Goal: Information Seeking & Learning: Check status

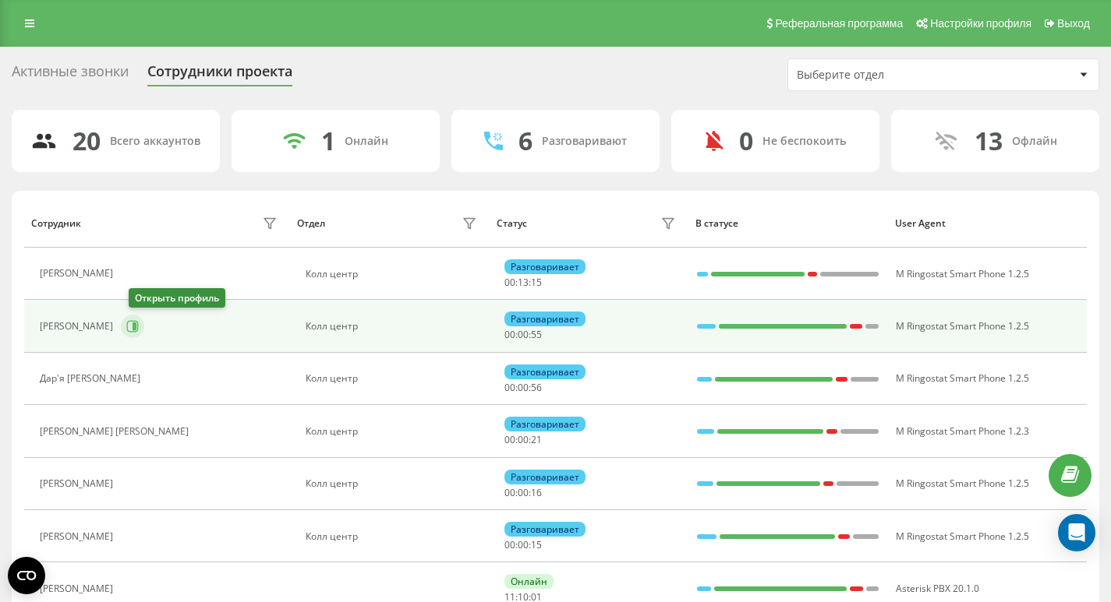
click at [132, 326] on button at bounding box center [132, 326] width 23 height 23
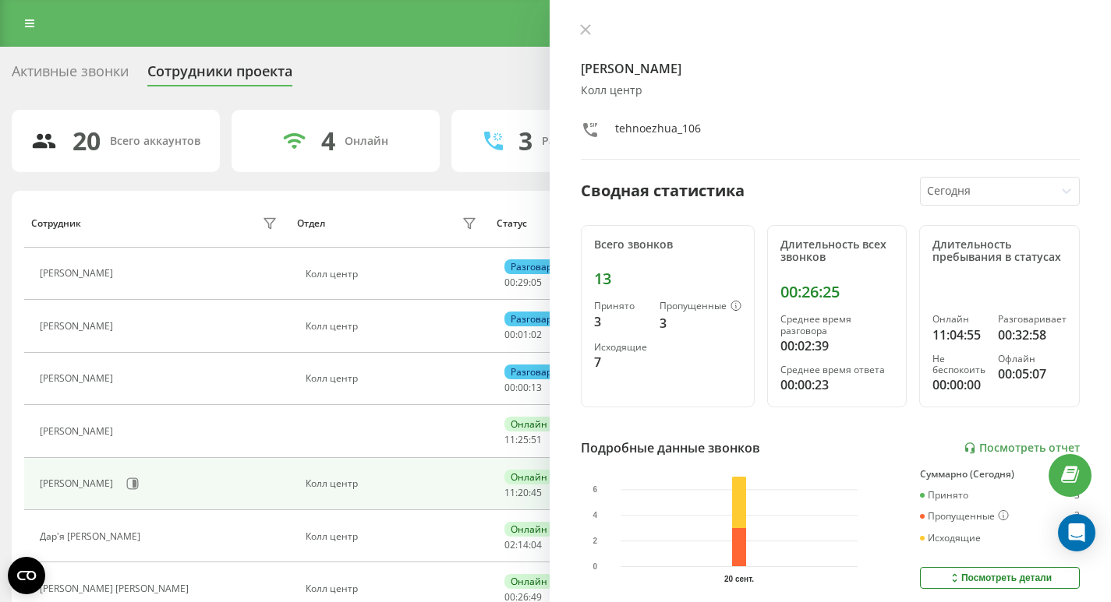
click at [112, 79] on div "Активные звонки" at bounding box center [70, 75] width 117 height 24
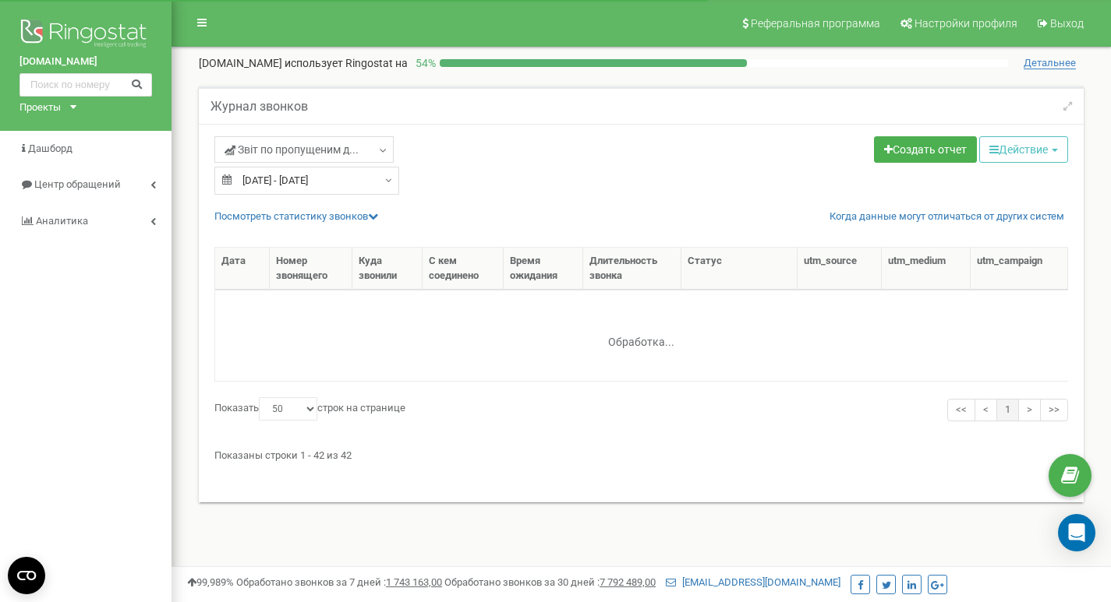
select select "50"
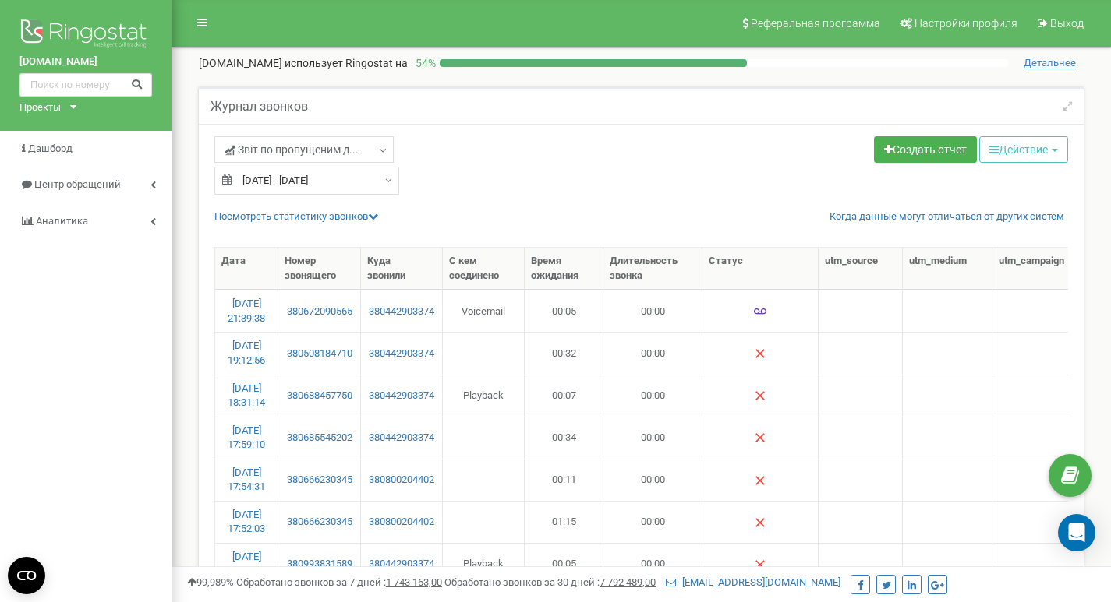
select select "50"
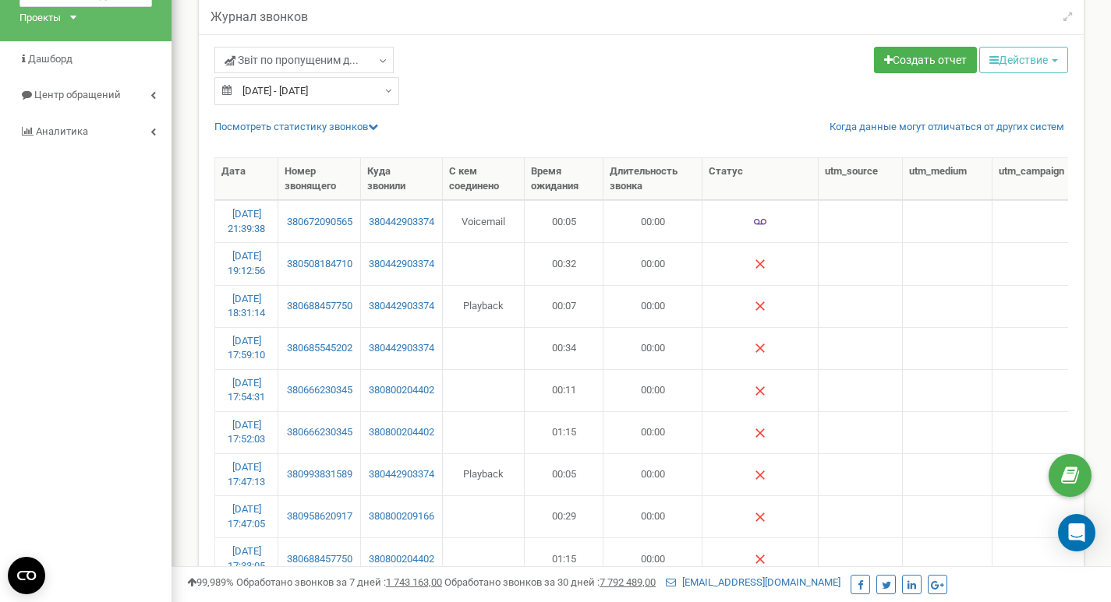
type input "13.09.2025"
click at [286, 95] on input "13.09.2025 - 13.09.2025" at bounding box center [306, 91] width 185 height 28
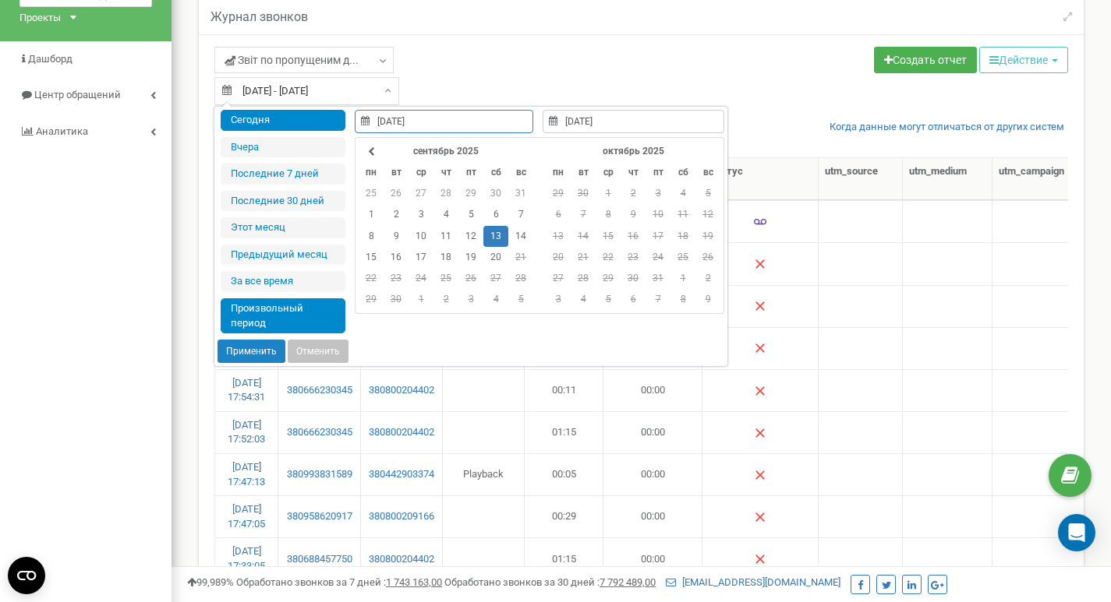
type input "20.09.2025"
click at [285, 130] on li "Сегодня" at bounding box center [283, 120] width 125 height 21
type input "20.09.2025 - 20.09.2025"
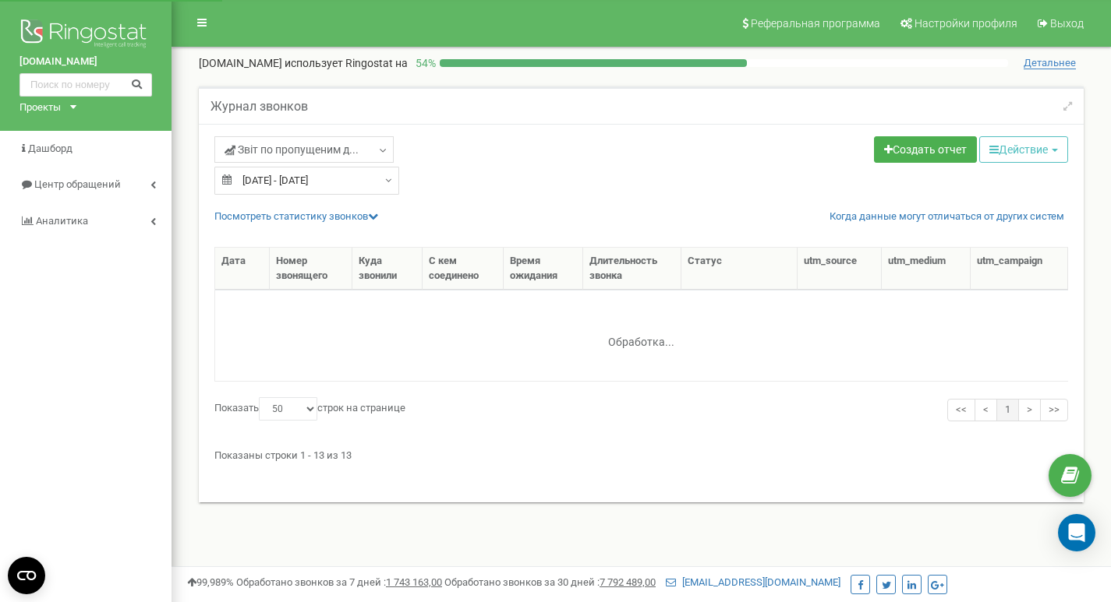
select select "50"
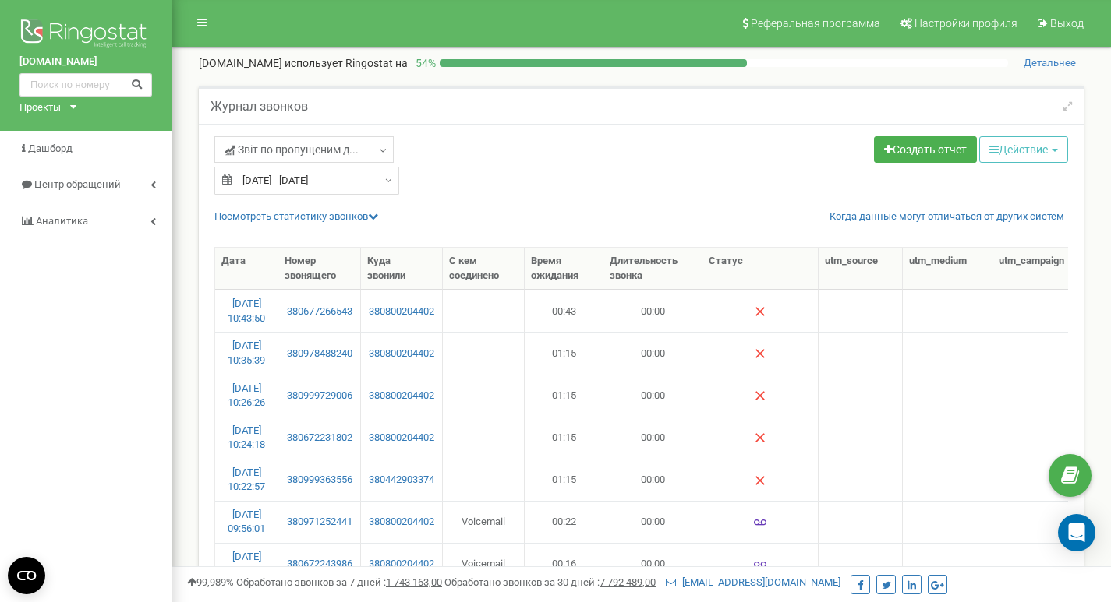
click at [165, 244] on div "tehnoezh.ua Проекты tehnoezh.ua Дашборд Центр обращений Аналитика" at bounding box center [85, 505] width 171 height 1011
drag, startPoint x: 360, startPoint y: 486, endPoint x: 284, endPoint y: 493, distance: 76.6
click at [284, 493] on td "380999363556" at bounding box center [319, 480] width 83 height 42
copy link "380999363556"
drag, startPoint x: 361, startPoint y: 443, endPoint x: 270, endPoint y: 443, distance: 90.4
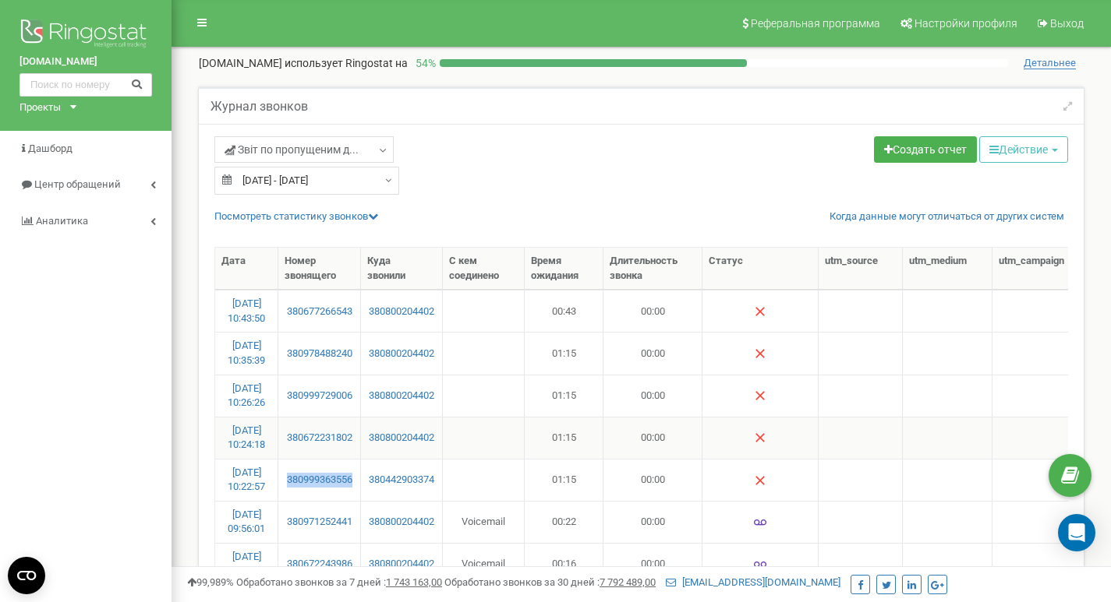
click at [270, 443] on tr "20.09.2025 10:24:18 380672231802 380800204402 01:15 00:00 Разговор не состоялся…" at bounding box center [795, 438] width 1160 height 42
copy tr "380672231802"
drag, startPoint x: 362, startPoint y: 409, endPoint x: 290, endPoint y: 410, distance: 71.7
click at [290, 410] on tr "20.09.2025 10:26:26 380999729006 380800204402 01:15 00:00 Разговор не состоялся…" at bounding box center [795, 396] width 1160 height 42
click at [340, 411] on td "380999729006" at bounding box center [319, 396] width 83 height 42
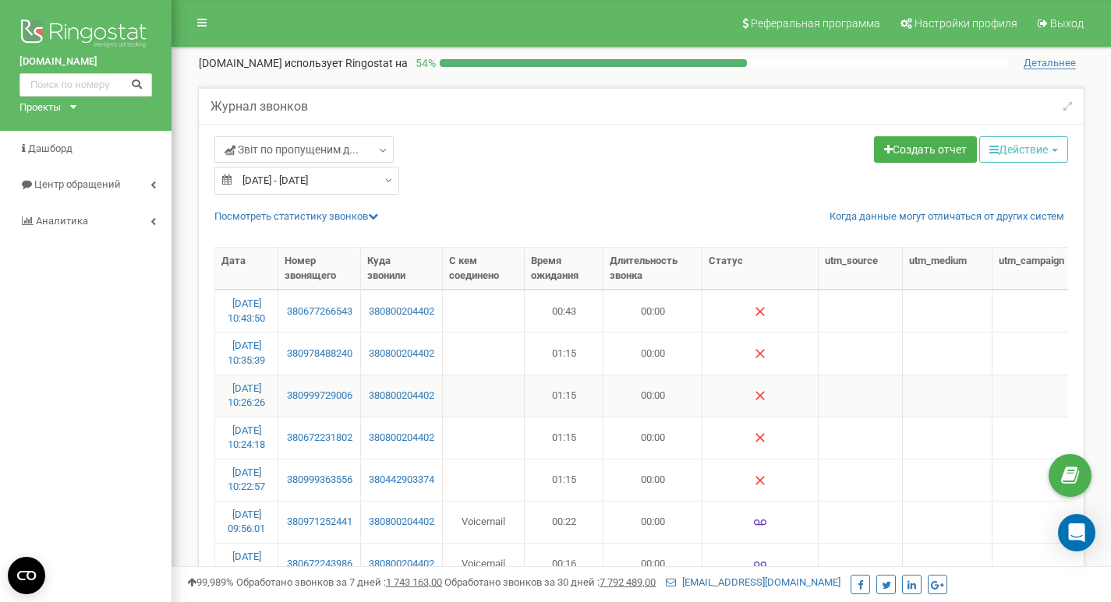
click at [351, 411] on td "380999729006" at bounding box center [319, 396] width 83 height 42
drag, startPoint x: 358, startPoint y: 411, endPoint x: 284, endPoint y: 414, distance: 74.1
click at [284, 414] on td "380999729006" at bounding box center [319, 396] width 83 height 42
copy link "380999729006"
drag, startPoint x: 369, startPoint y: 362, endPoint x: 284, endPoint y: 365, distance: 85.0
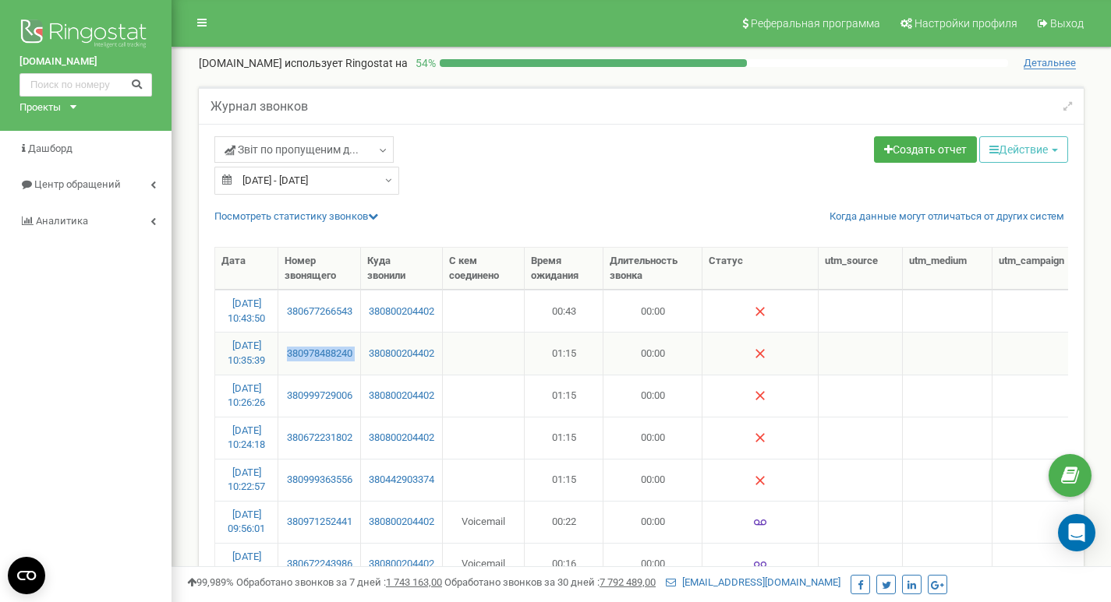
click at [284, 365] on tr "20.09.2025 10:35:39 380978488240 380800204402 01:15 00:00 Разговор не состоялся…" at bounding box center [795, 353] width 1160 height 42
copy link "380978488240"
drag, startPoint x: 360, startPoint y: 449, endPoint x: 275, endPoint y: 449, distance: 84.9
click at [275, 449] on tr "20.09.2025 10:24:18 380672231802 380800204402 01:15 00:00 Разговор не состоялся…" at bounding box center [795, 438] width 1160 height 42
copy tr "380672231802"
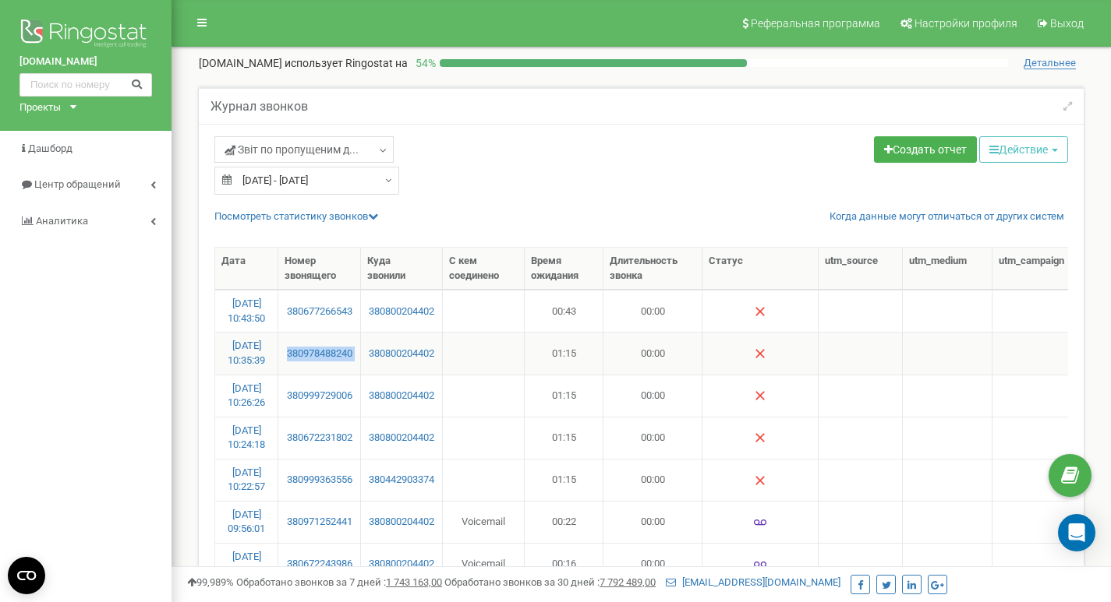
drag, startPoint x: 356, startPoint y: 363, endPoint x: 276, endPoint y: 369, distance: 80.5
click at [276, 369] on tr "20.09.2025 10:35:39 380978488240 380800204402 01:15 00:00 Разговор не состоялся…" at bounding box center [795, 353] width 1160 height 42
copy tr "380978488240"
drag, startPoint x: 357, startPoint y: 316, endPoint x: 282, endPoint y: 317, distance: 74.8
click at [282, 317] on td "380677266543" at bounding box center [319, 311] width 83 height 42
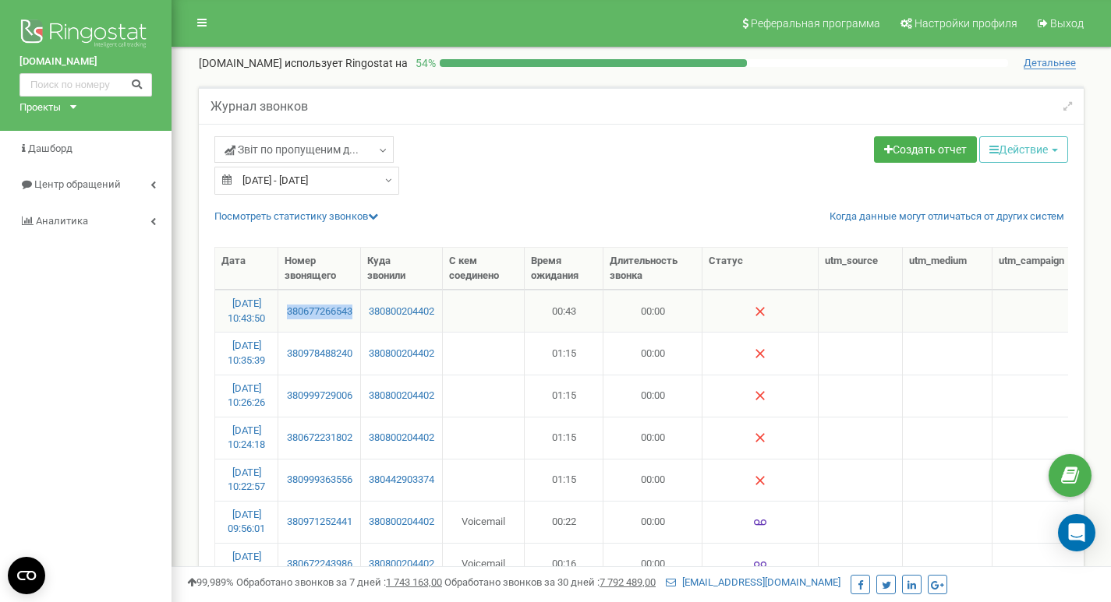
copy link "380677266543"
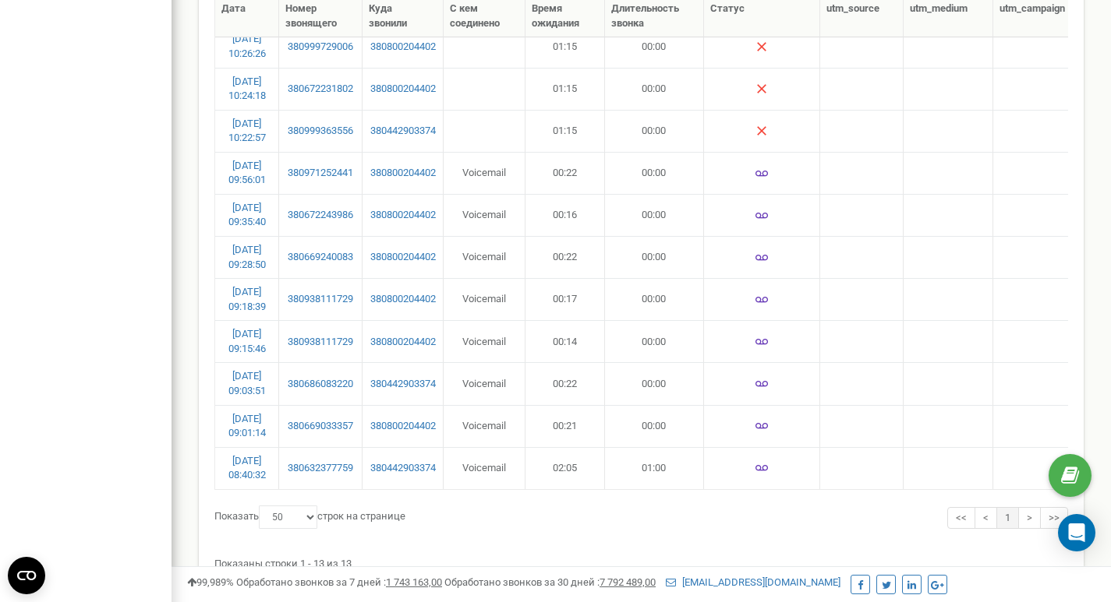
scroll to position [314, 0]
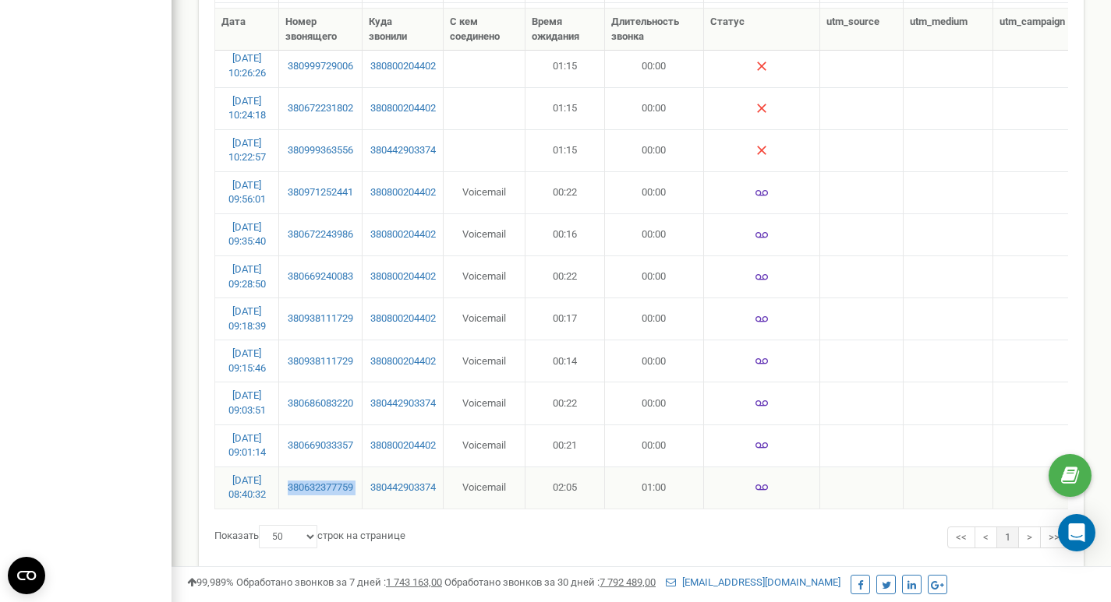
drag, startPoint x: 365, startPoint y: 495, endPoint x: 284, endPoint y: 496, distance: 81.8
click at [284, 496] on tr "20.09.2025 08:40:32 380632377759 380442903374 Voicemail 02:05 01:00 0" at bounding box center [796, 488] width 1162 height 42
copy link "380632377759"
drag, startPoint x: 364, startPoint y: 446, endPoint x: 281, endPoint y: 448, distance: 82.6
click at [281, 448] on tr "20.09.2025 09:01:14 380669033357 380800204402 Voicemail 00:21 00:00 Разговор не…" at bounding box center [796, 446] width 1162 height 42
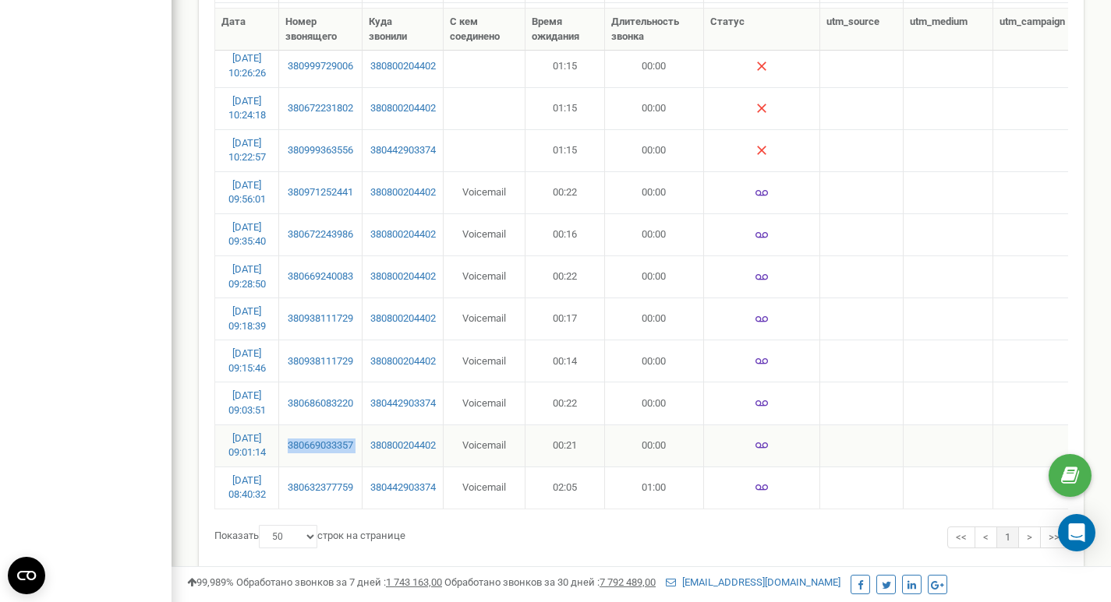
copy link "380669033357"
drag, startPoint x: 360, startPoint y: 412, endPoint x: 288, endPoint y: 417, distance: 71.8
click at [288, 417] on td "380686083220" at bounding box center [320, 403] width 83 height 42
copy link "380686083220"
drag, startPoint x: 359, startPoint y: 363, endPoint x: 282, endPoint y: 364, distance: 77.2
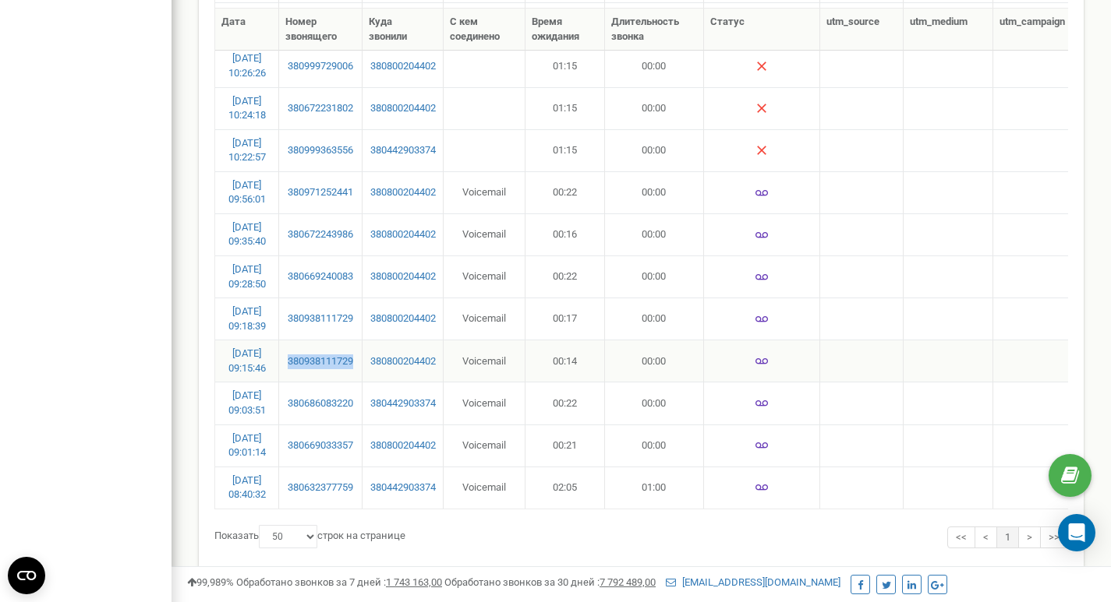
click at [282, 364] on td "380938111729" at bounding box center [320, 361] width 83 height 42
drag, startPoint x: 356, startPoint y: 328, endPoint x: 288, endPoint y: 329, distance: 68.6
click at [288, 329] on td "380938111729" at bounding box center [320, 319] width 83 height 42
drag, startPoint x: 358, startPoint y: 285, endPoint x: 278, endPoint y: 287, distance: 79.5
click at [278, 287] on tr "20.09.2025 09:28:50 380669240083 380800204402 Voicemail 00:22 00:00 Разговор не…" at bounding box center [796, 277] width 1162 height 42
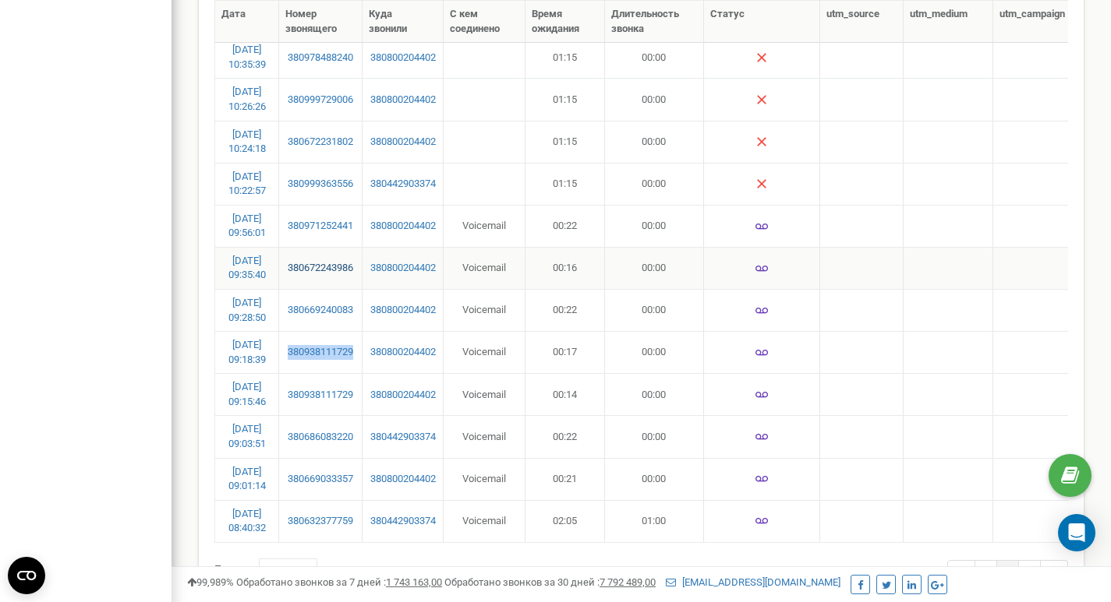
scroll to position [273, 0]
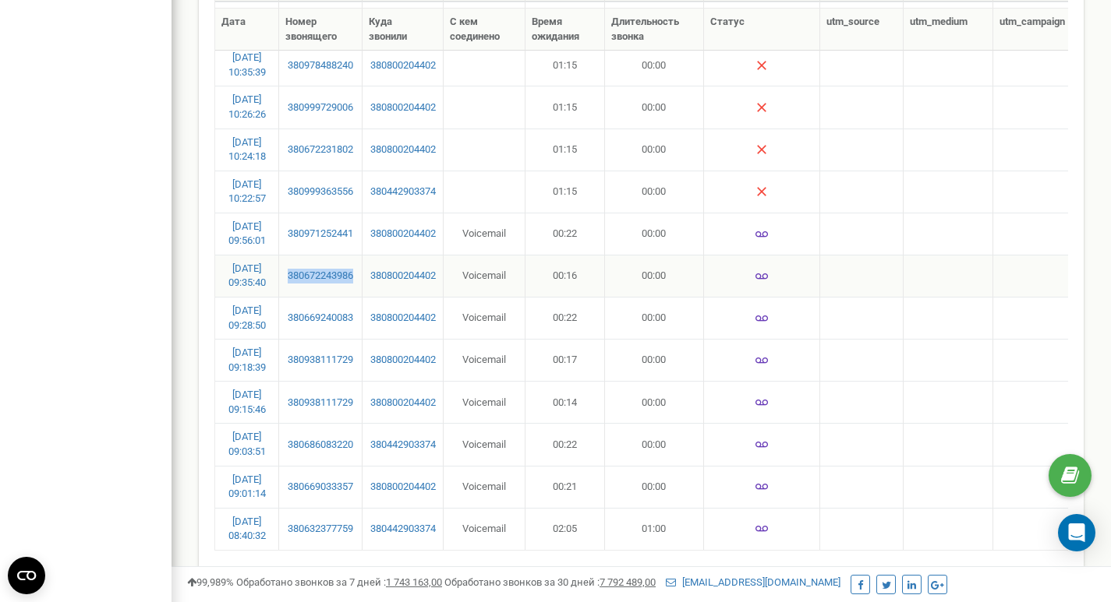
drag, startPoint x: 361, startPoint y: 282, endPoint x: 287, endPoint y: 286, distance: 74.1
click at [287, 286] on td "380672243986" at bounding box center [320, 276] width 83 height 42
drag, startPoint x: 358, startPoint y: 285, endPoint x: 270, endPoint y: 295, distance: 89.3
click at [270, 295] on tr "20.09.2025 09:56:01 380971252441 380800204402 Voicemail 00:22 00:00 Разговор не…" at bounding box center [796, 277] width 1162 height 42
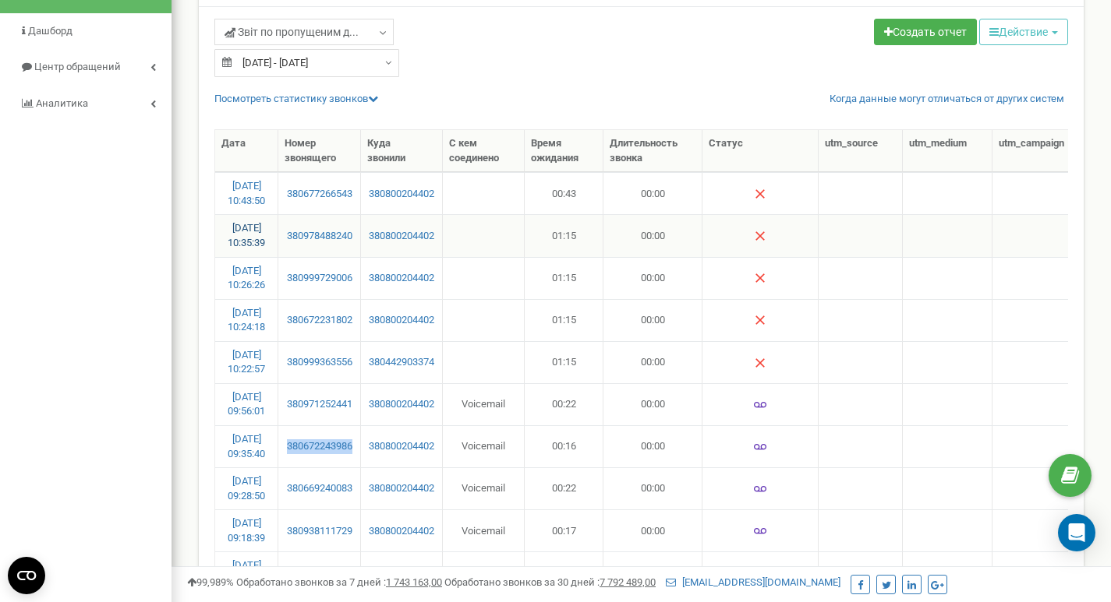
scroll to position [56, 0]
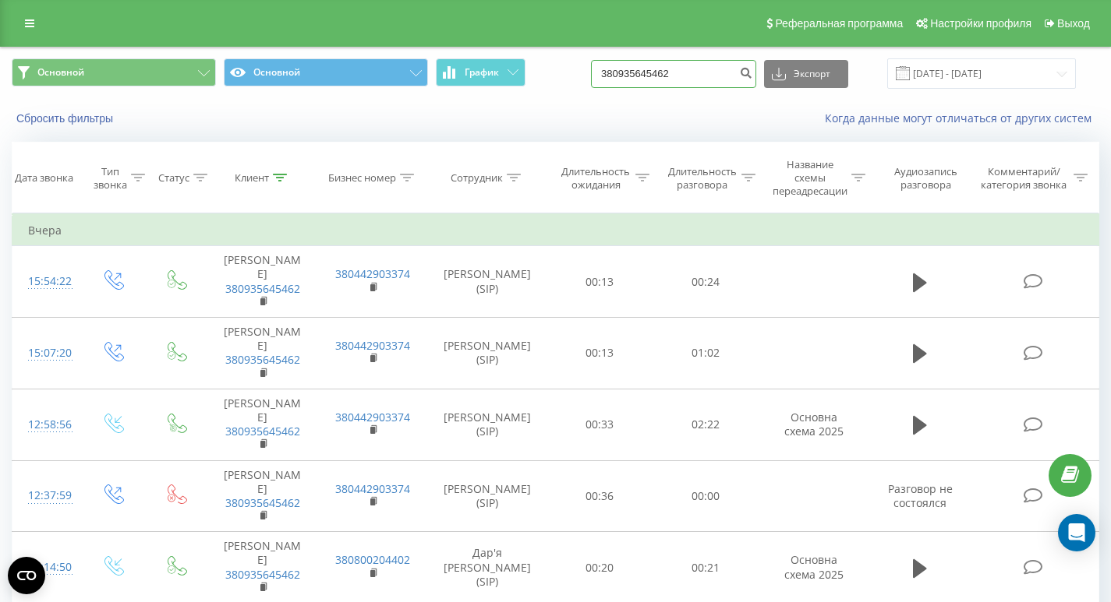
click at [715, 76] on input "380935645462" at bounding box center [673, 74] width 165 height 28
paste input "99363556"
type input "380999363556"
click at [752, 76] on icon "submit" at bounding box center [745, 70] width 13 height 9
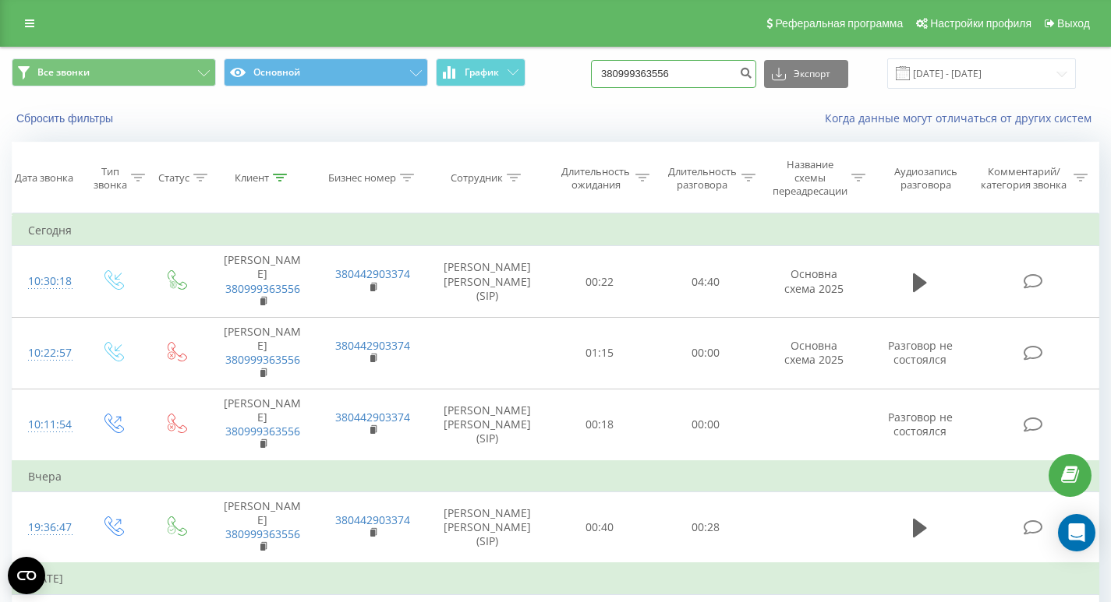
click at [694, 79] on input "380999363556" at bounding box center [673, 74] width 165 height 28
paste input "380672231802"
type input "380672231802"
click at [756, 79] on button "submit" at bounding box center [745, 74] width 21 height 28
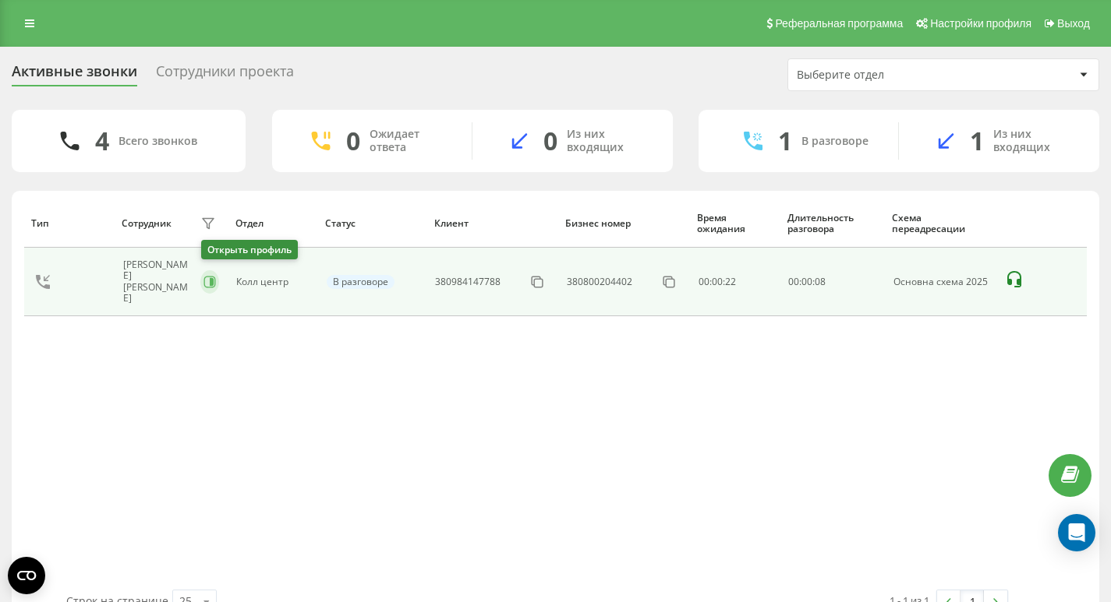
click at [208, 282] on icon at bounding box center [209, 282] width 12 height 12
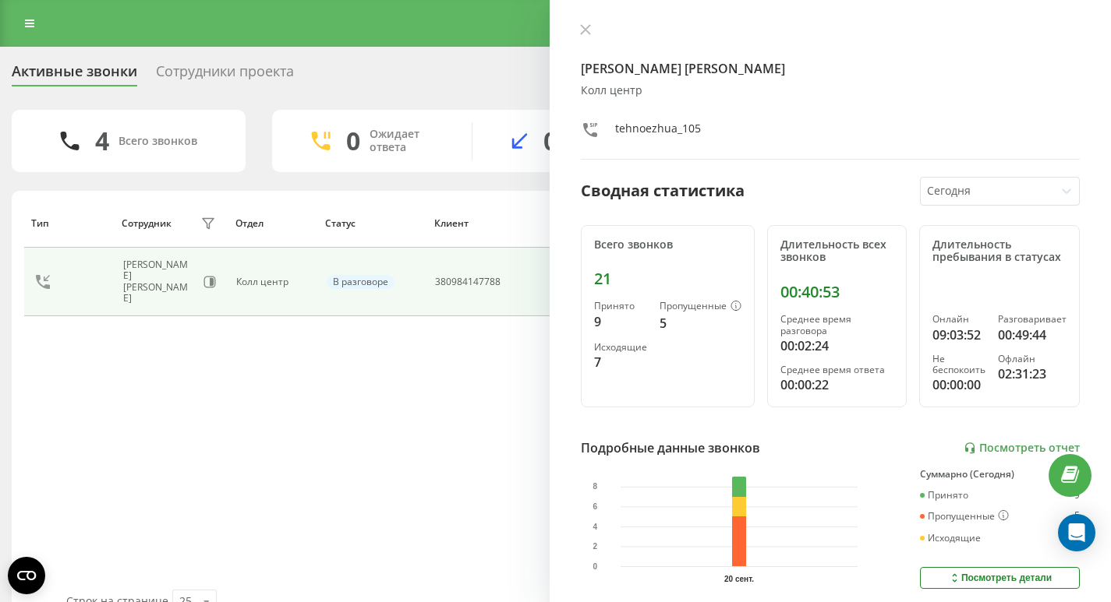
click at [257, 74] on div "Сотрудники проекта" at bounding box center [225, 75] width 138 height 24
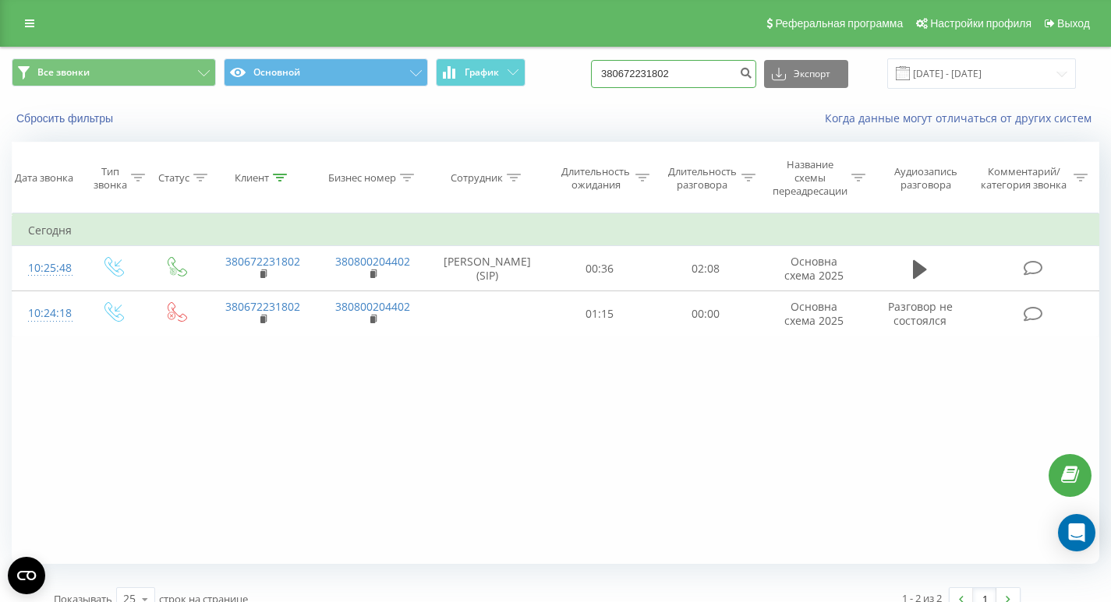
click at [714, 82] on input "380672231802" at bounding box center [673, 74] width 165 height 28
paste input "999729006"
type input "380999729006"
click at [772, 76] on div "380999729006 Экспорт .csv .xls .xlsx [DATE] - [DATE]" at bounding box center [833, 73] width 485 height 30
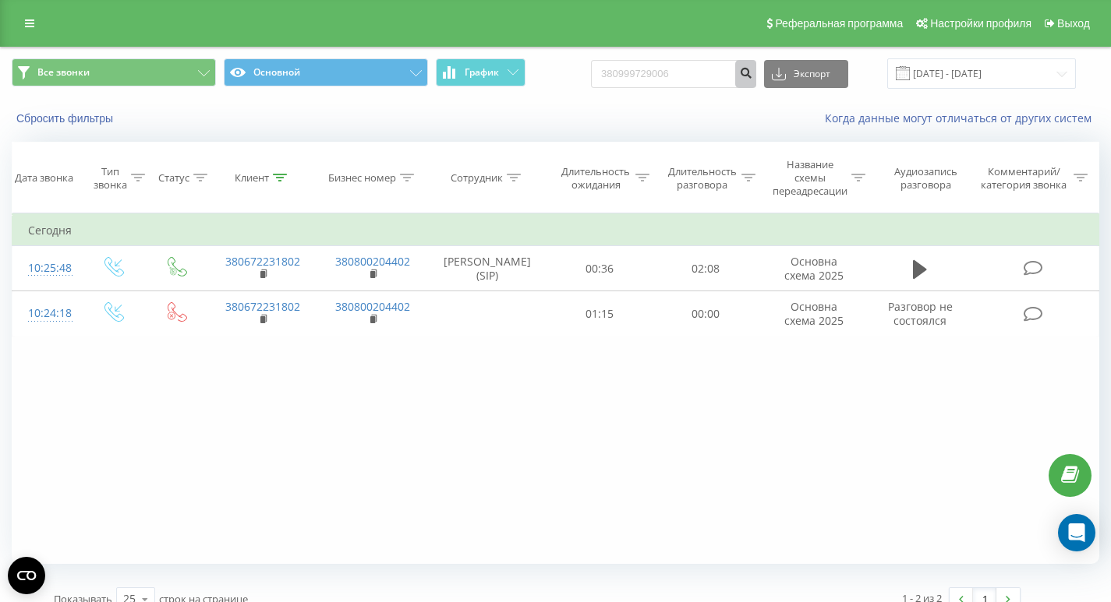
click at [752, 76] on icon "submit" at bounding box center [745, 70] width 13 height 9
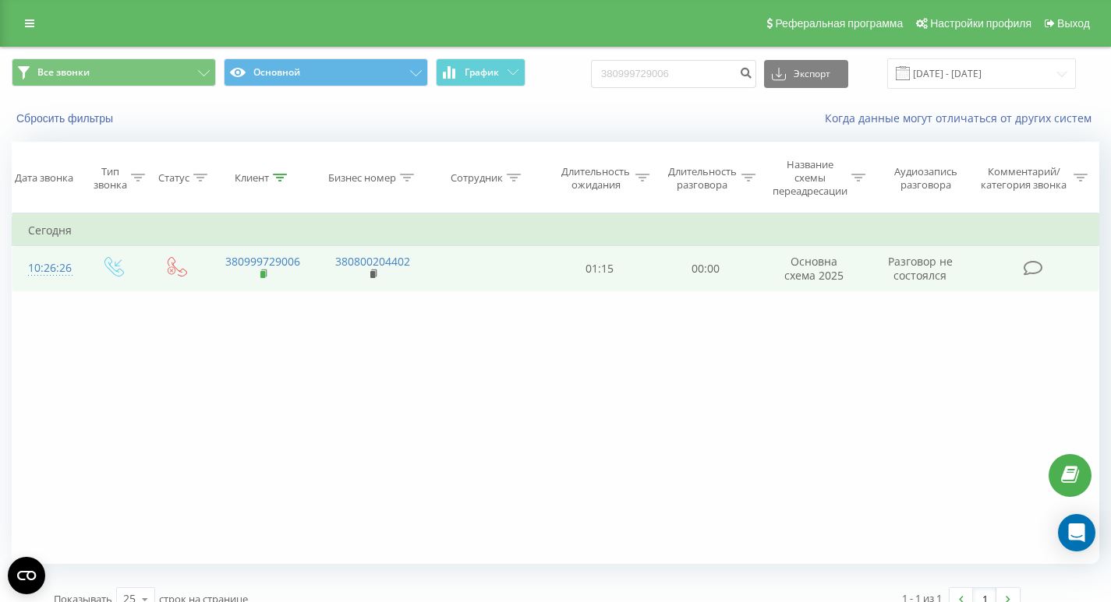
click at [260, 277] on icon at bounding box center [264, 274] width 9 height 11
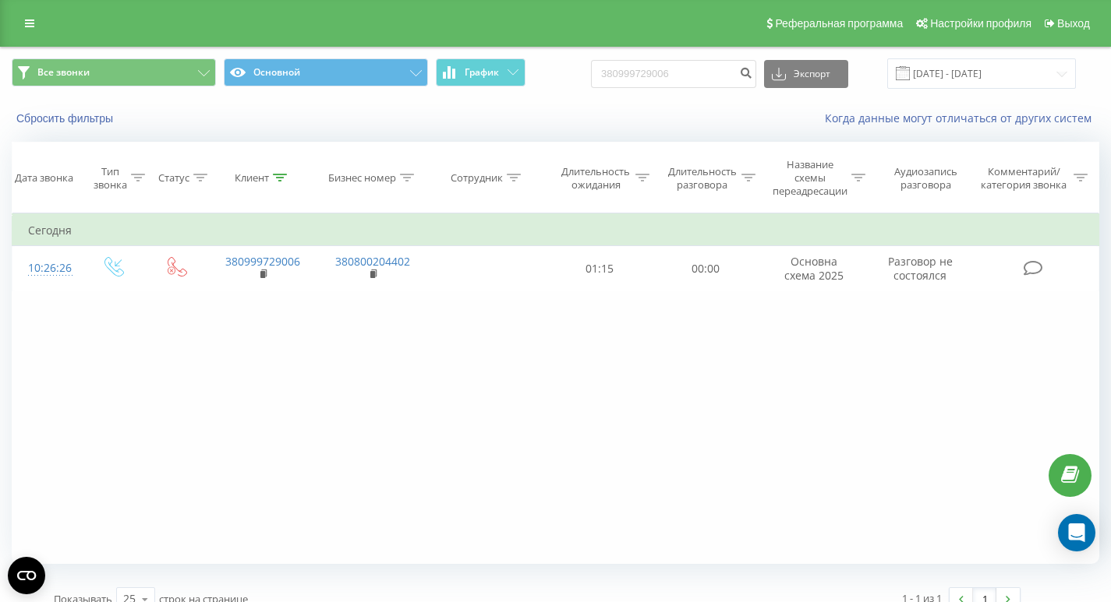
click at [733, 54] on div "Все звонки Основной График 380999729006 Экспорт .csv .xls .xlsx 20.06.2025 - 20…" at bounding box center [555, 74] width 1109 height 52
click at [752, 72] on icon "submit" at bounding box center [745, 70] width 13 height 9
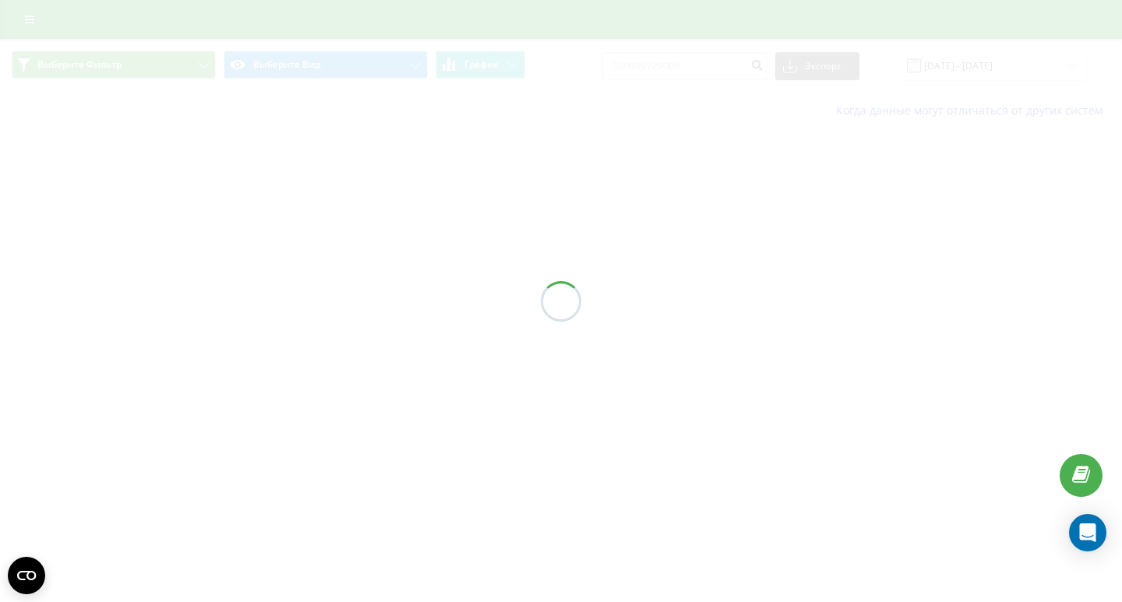
click at [663, 94] on div at bounding box center [561, 301] width 1122 height 602
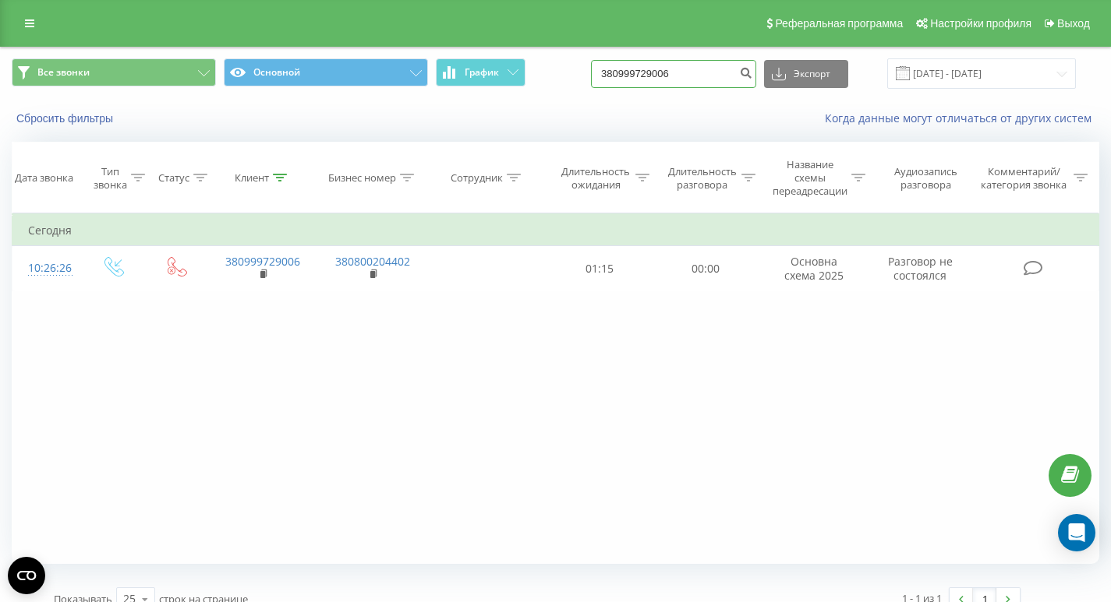
click at [729, 77] on input "380999729006" at bounding box center [673, 74] width 165 height 28
paste input "380672231802"
type input "380672231802"
click at [752, 72] on icon "submit" at bounding box center [745, 70] width 13 height 9
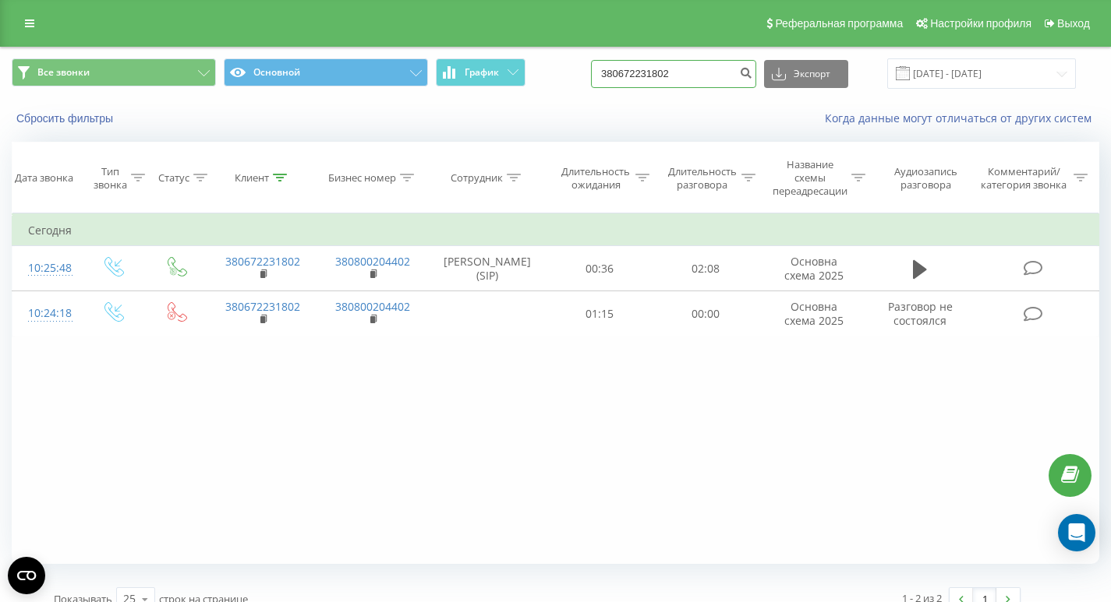
click at [709, 83] on input "380672231802" at bounding box center [673, 74] width 165 height 28
paste input "380978488240"
type input "380978488240"
click at [752, 72] on icon "submit" at bounding box center [745, 70] width 13 height 9
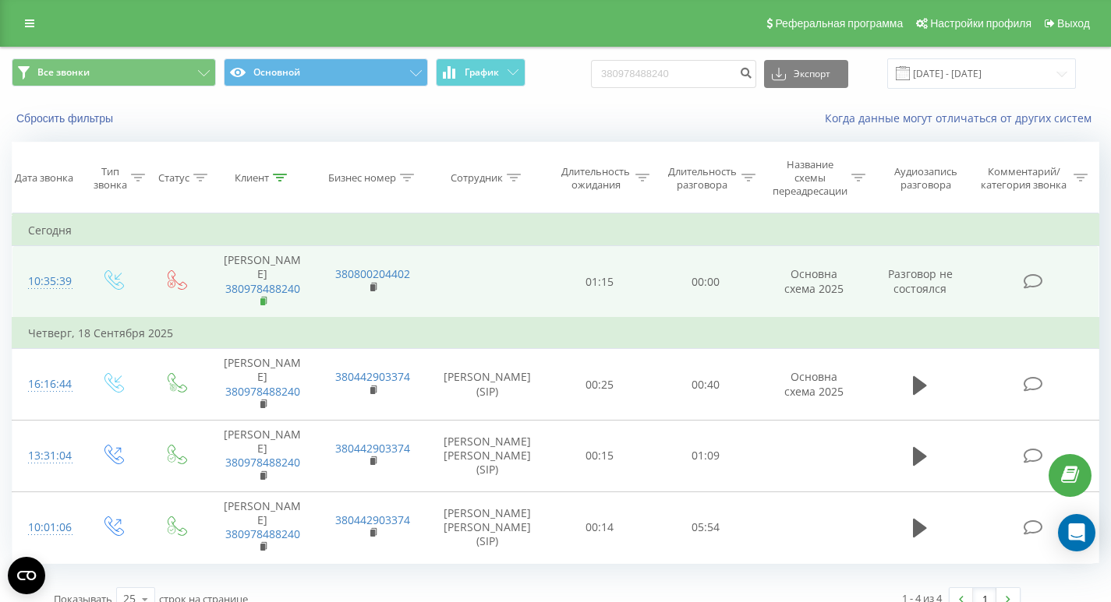
click at [263, 298] on icon at bounding box center [264, 301] width 9 height 11
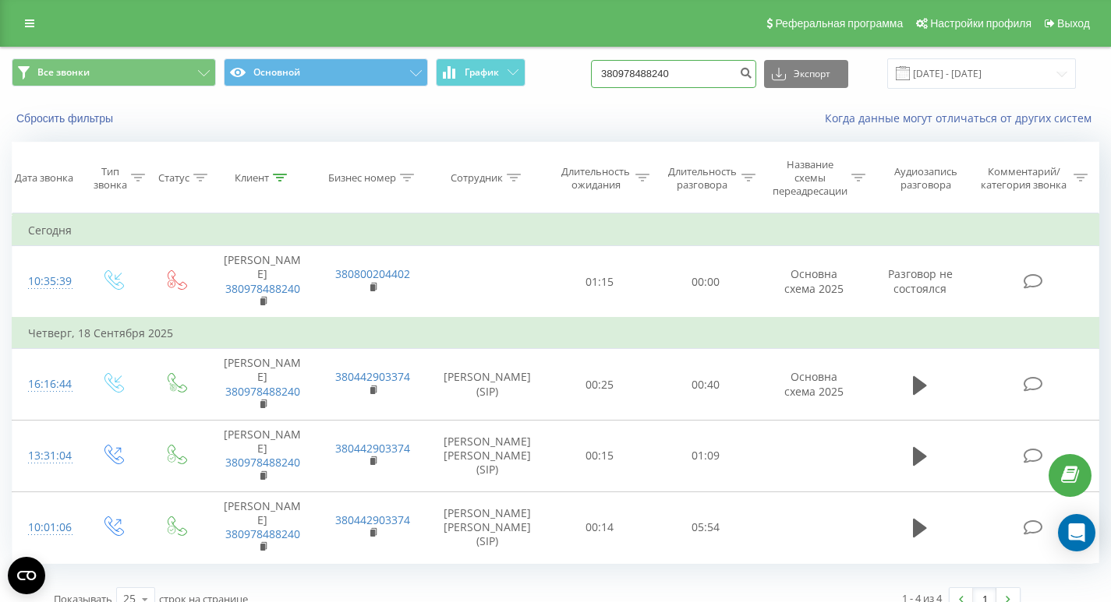
click at [696, 83] on input "380978488240" at bounding box center [673, 74] width 165 height 28
paste input "677266543"
type input "380677266543"
click at [752, 69] on icon "submit" at bounding box center [745, 70] width 13 height 9
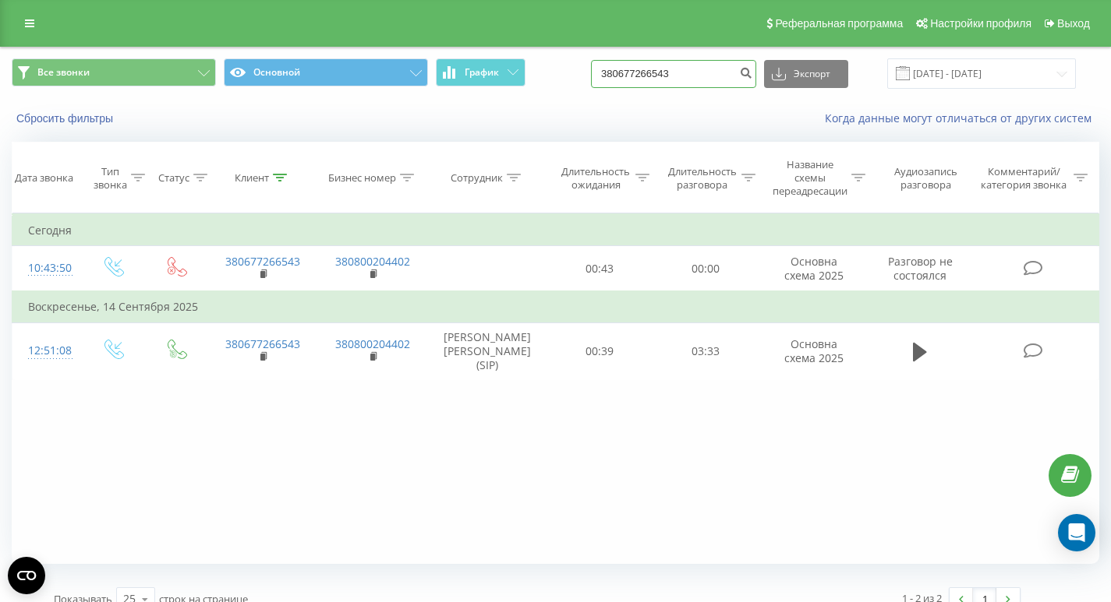
click at [690, 67] on input "380677266543" at bounding box center [673, 74] width 165 height 28
paste input "32377759"
click at [740, 67] on input "380632377759" at bounding box center [673, 74] width 165 height 28
type input "380632377759"
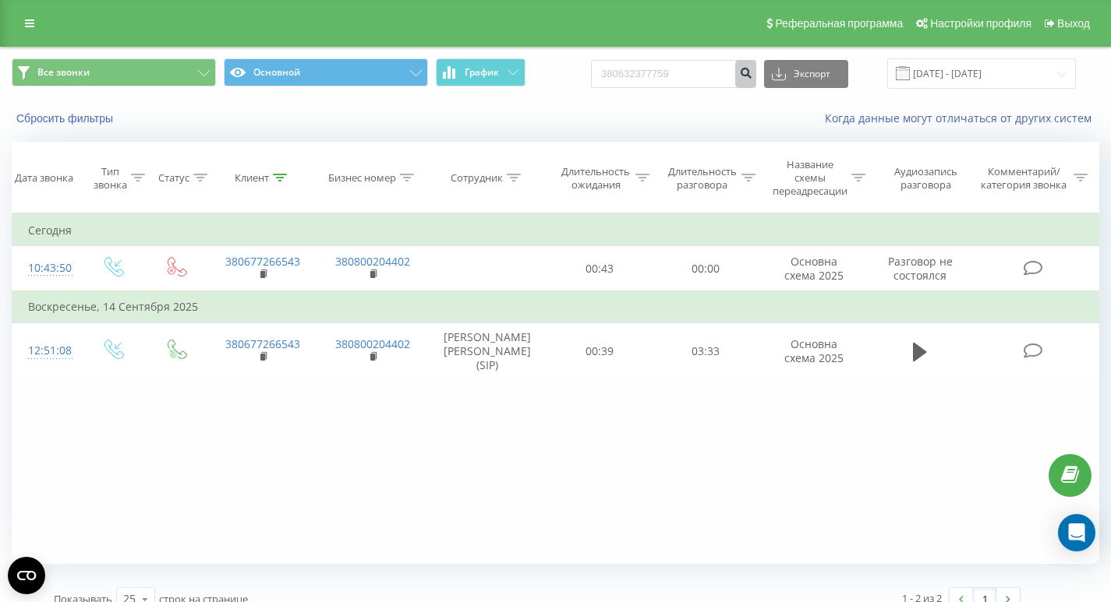
click at [752, 67] on icon "submit" at bounding box center [745, 70] width 13 height 9
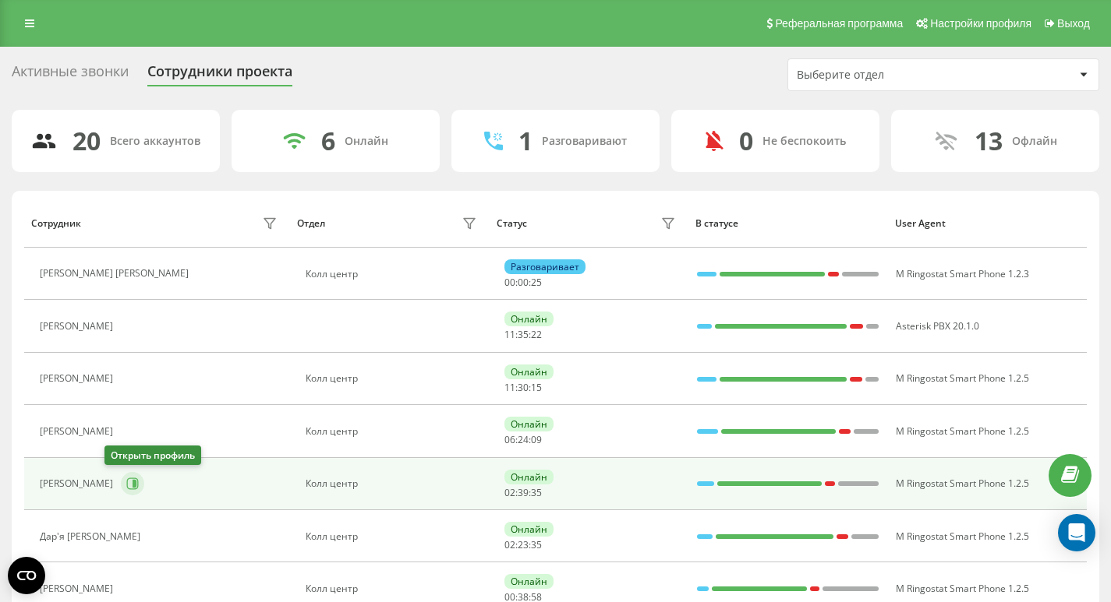
click at [126, 489] on icon at bounding box center [132, 484] width 12 height 12
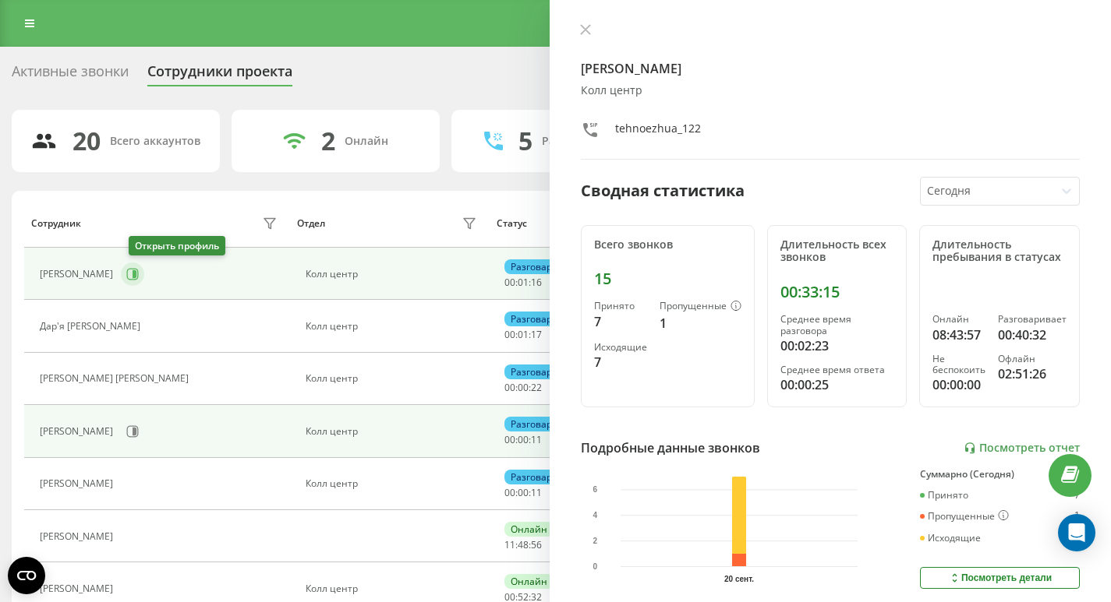
click at [144, 275] on button at bounding box center [132, 274] width 23 height 23
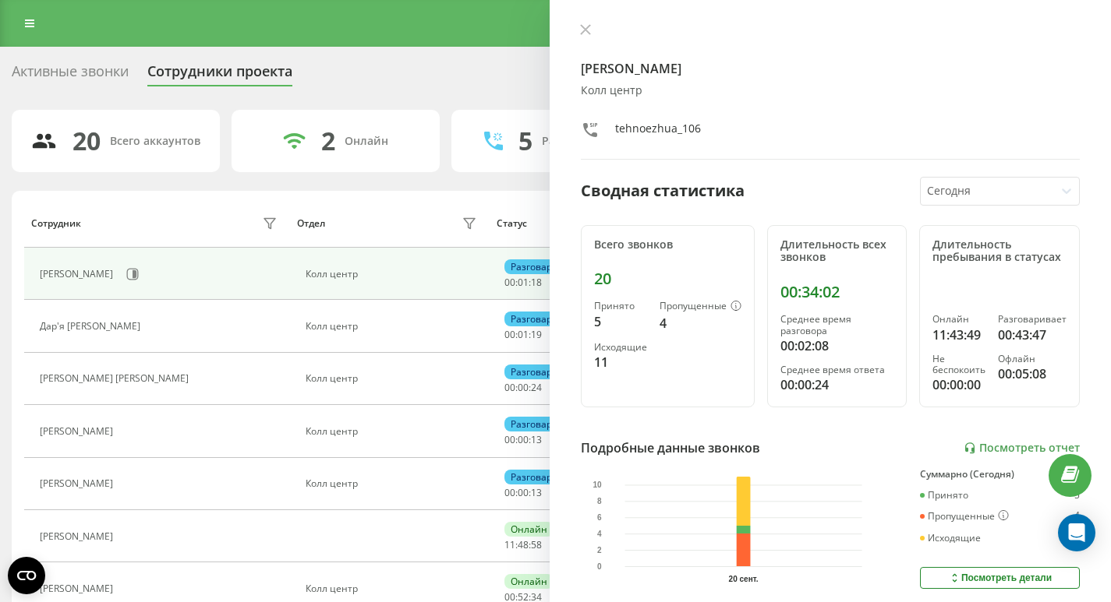
click at [112, 86] on div "Активные звонки" at bounding box center [70, 75] width 117 height 24
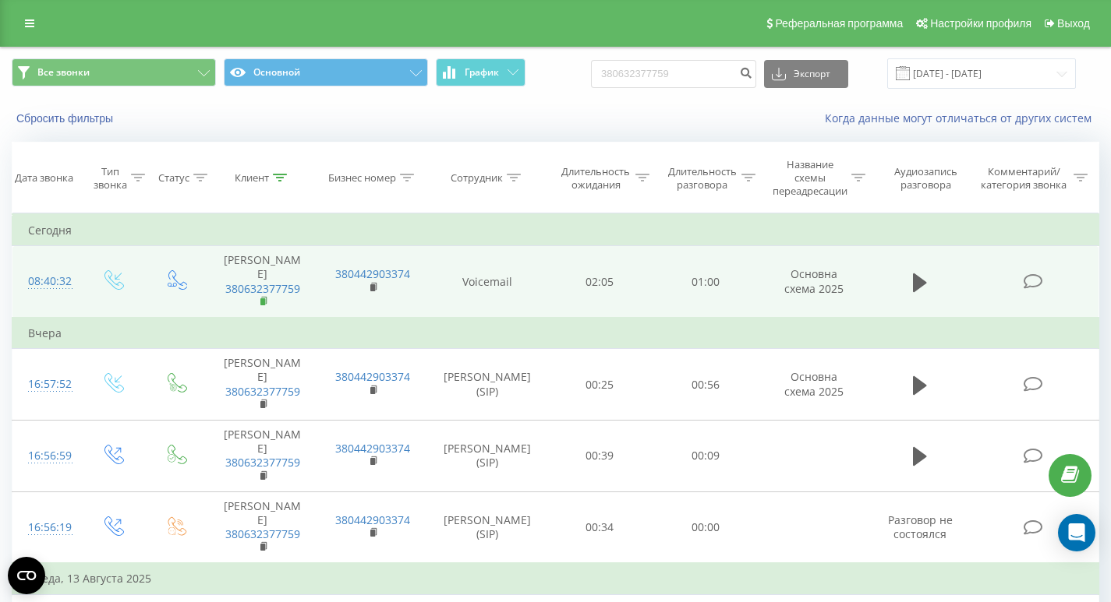
click at [267, 296] on icon at bounding box center [264, 301] width 9 height 11
click at [259, 283] on span "380632377759" at bounding box center [262, 296] width 79 height 28
click at [266, 297] on icon at bounding box center [263, 300] width 5 height 7
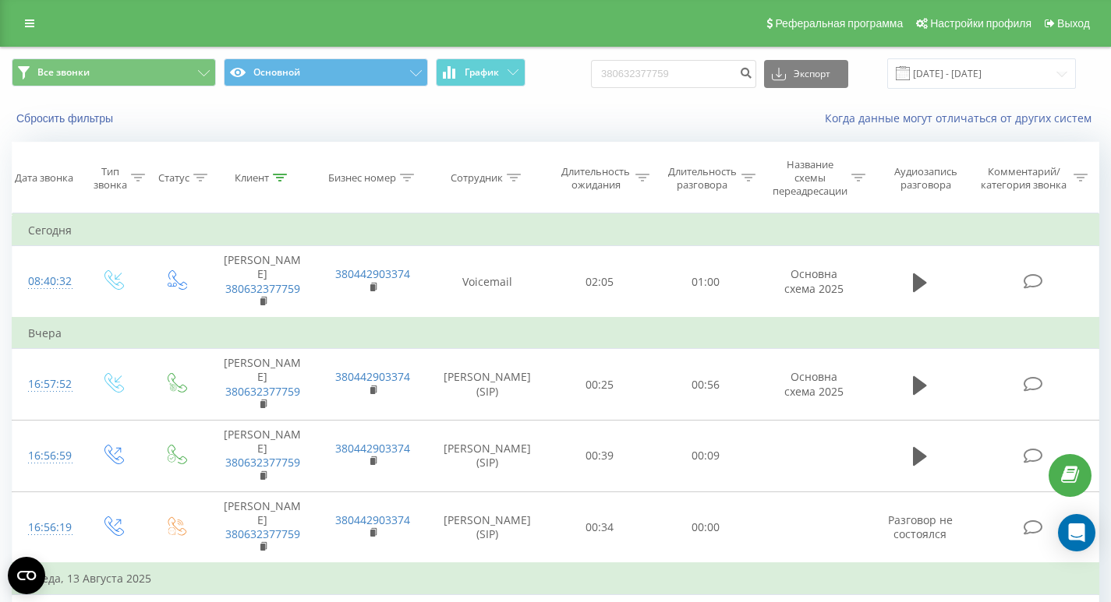
click at [687, 91] on div "Все звонки Основной График 380632377759 Экспорт .csv .xls .xlsx 20.06.2025 - 20…" at bounding box center [555, 74] width 1109 height 52
click at [695, 85] on input "380632377759" at bounding box center [673, 74] width 165 height 28
drag, startPoint x: 732, startPoint y: 76, endPoint x: 591, endPoint y: 77, distance: 140.3
click at [591, 77] on div "Все звонки Основной График 380632377759 Экспорт .csv .xls .xlsx 20.06.2025 - 20…" at bounding box center [555, 73] width 1087 height 30
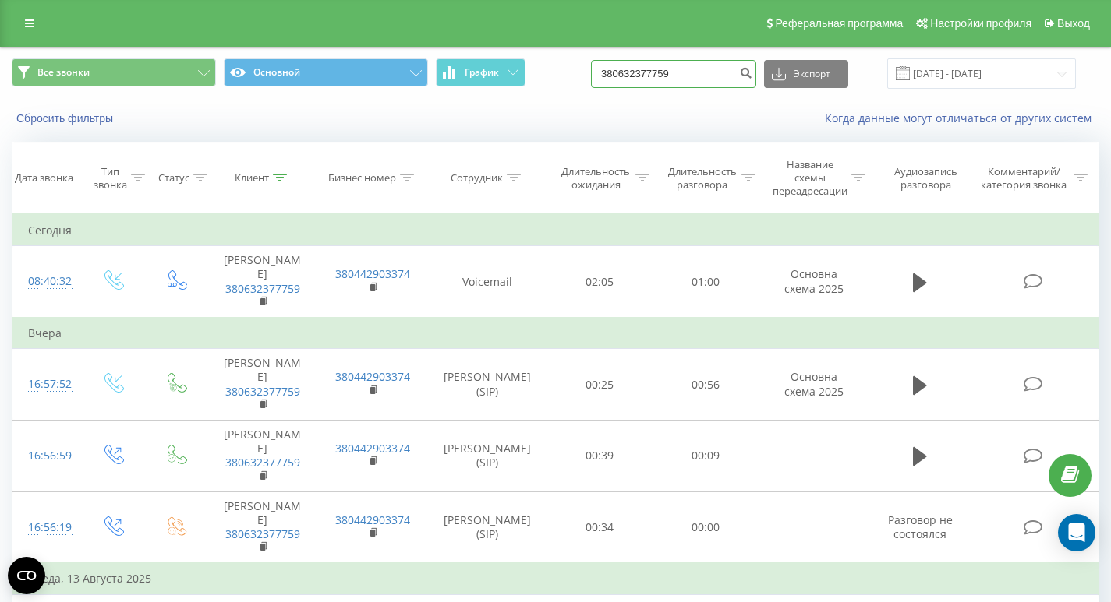
paste input "69033357"
type input "380669033357"
click at [752, 73] on icon "submit" at bounding box center [745, 70] width 13 height 9
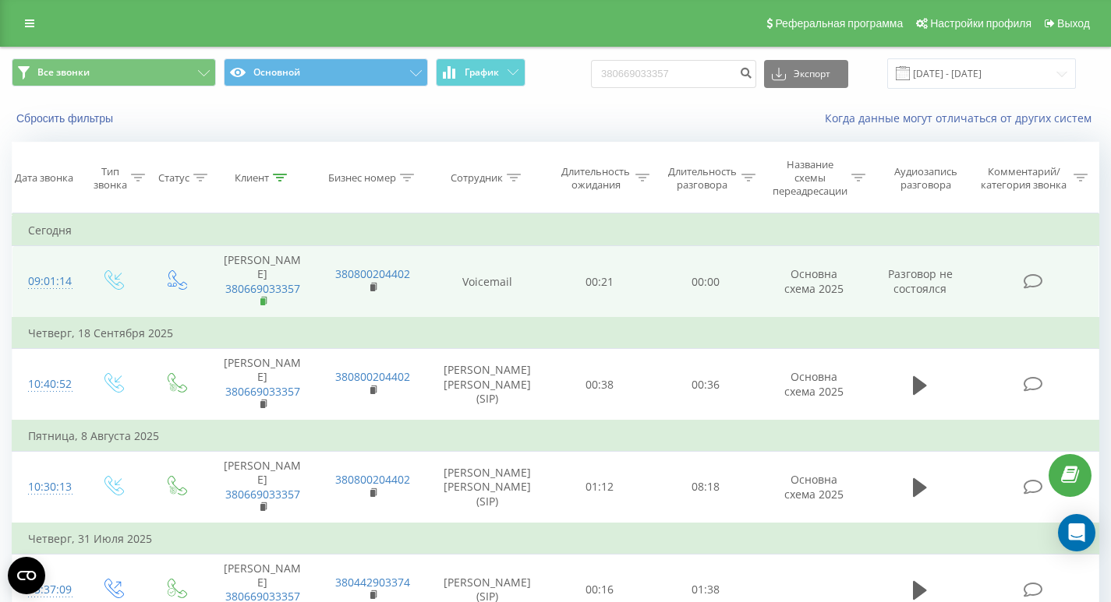
click at [262, 298] on rect at bounding box center [262, 301] width 5 height 7
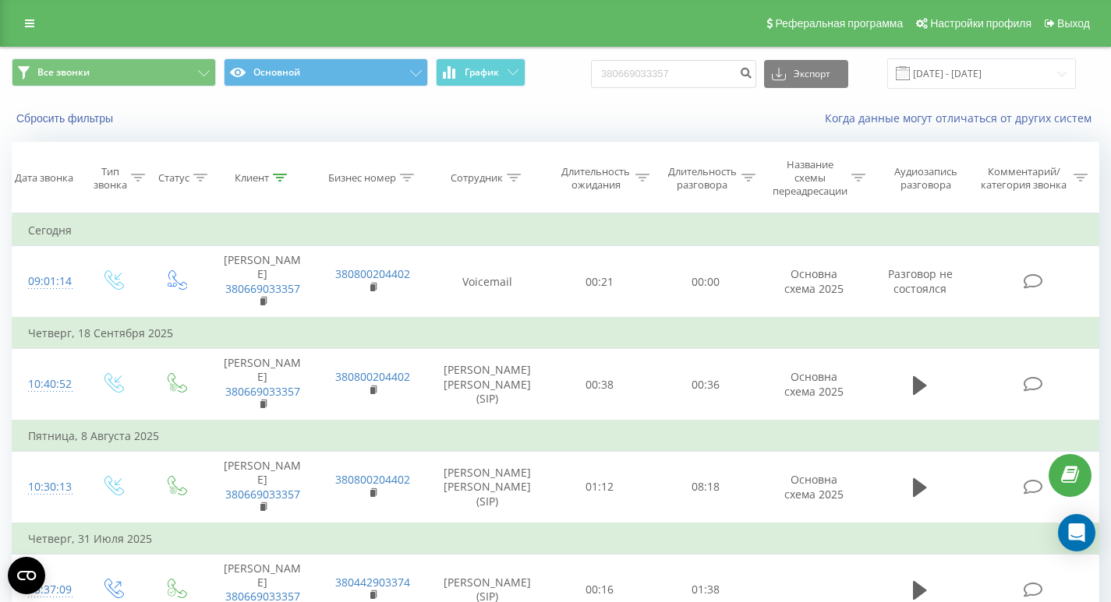
click at [719, 55] on div "Все звонки Основной График 380669033357 Экспорт .csv .xls .xlsx 20.06.2025 - 20…" at bounding box center [555, 74] width 1109 height 52
click at [715, 76] on input "380669033357" at bounding box center [673, 74] width 165 height 28
paste input "86083220"
type input "380686083220"
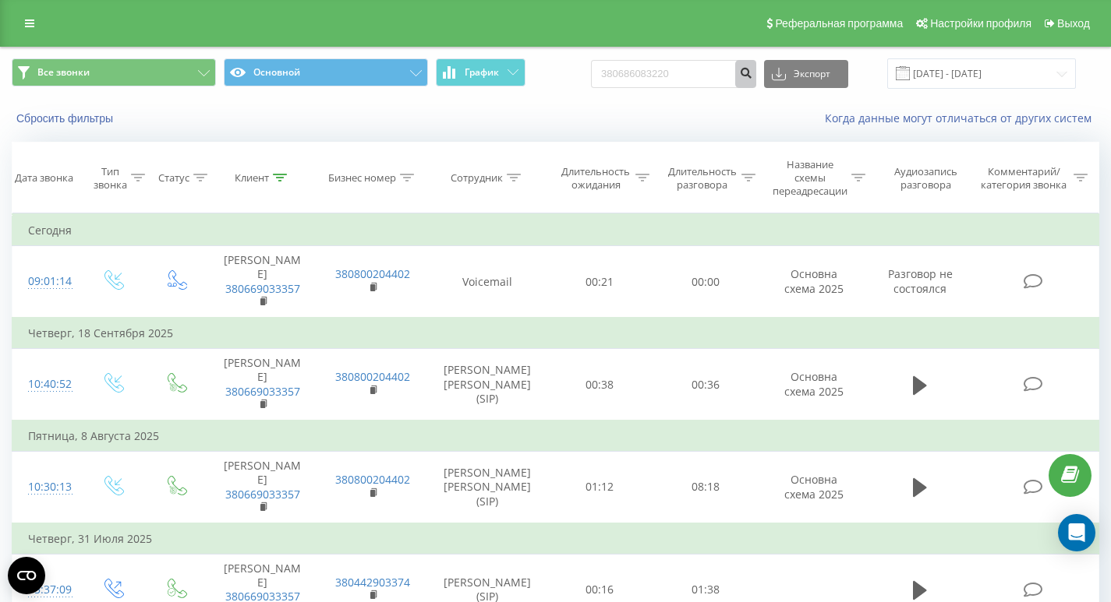
click at [756, 80] on button "submit" at bounding box center [745, 74] width 21 height 28
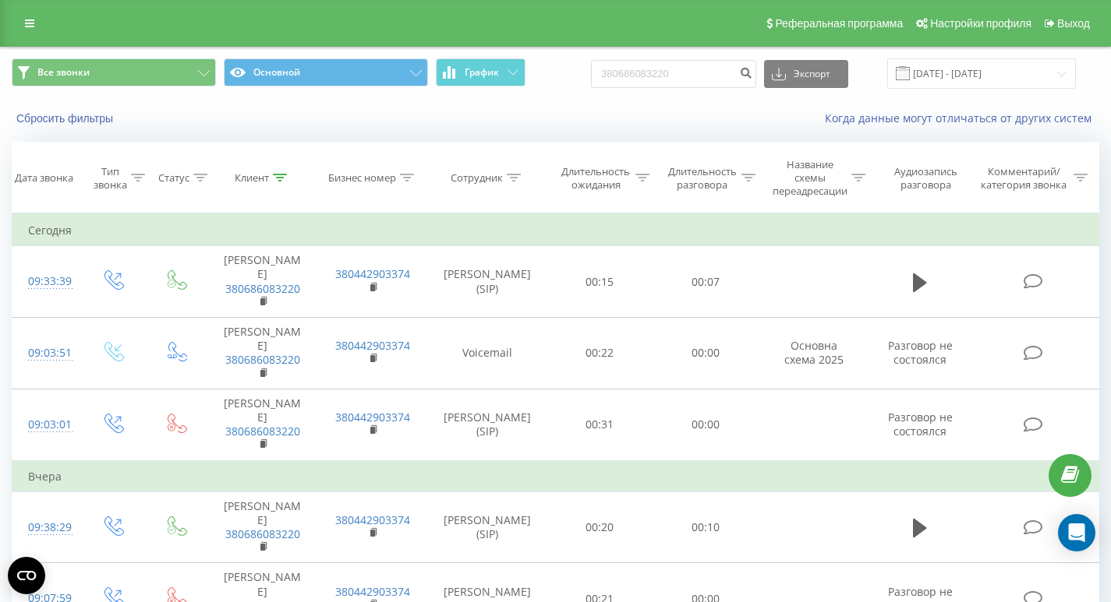
click at [217, 120] on div "Сбросить фильтры" at bounding box center [209, 119] width 416 height 16
click at [717, 79] on input "380686083220" at bounding box center [673, 74] width 165 height 28
paste input "938111729"
type input "380938111729"
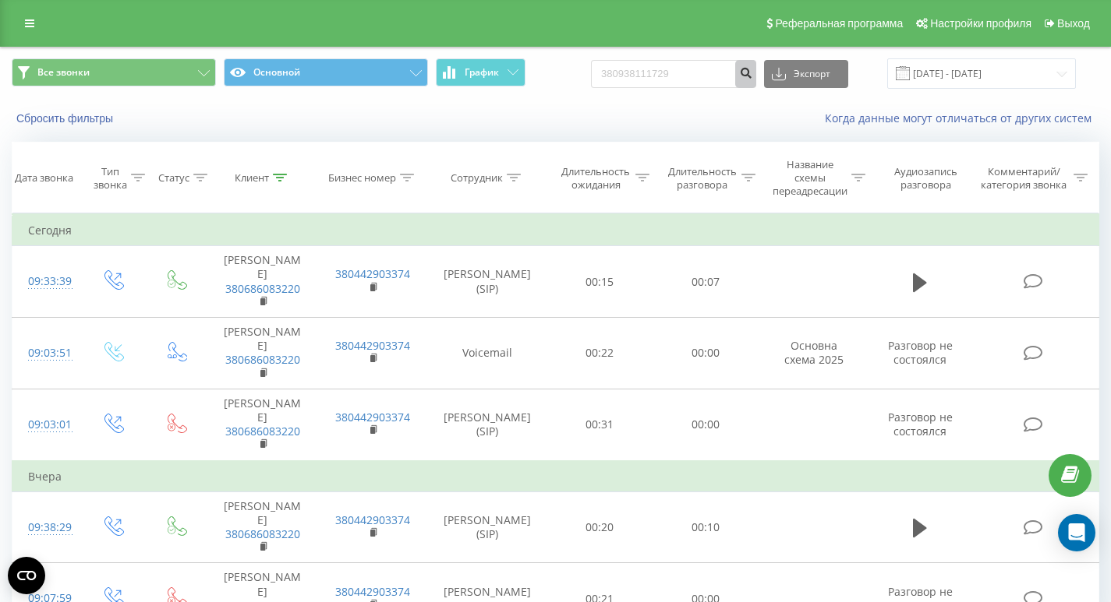
click at [750, 76] on button "submit" at bounding box center [745, 74] width 21 height 28
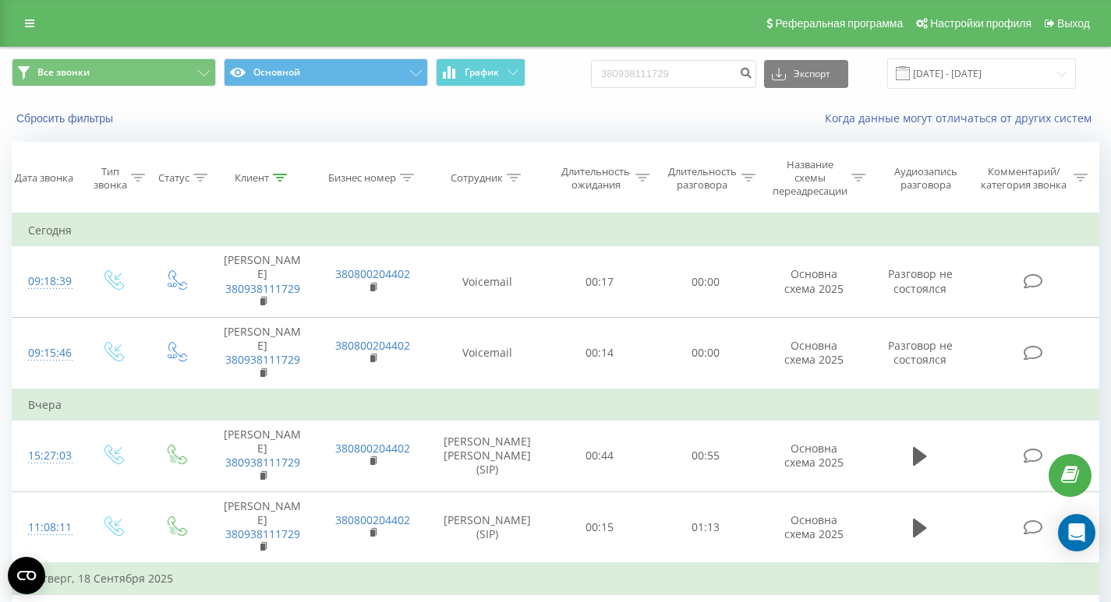
click at [183, 133] on div "Сбросить фильтры Когда данные могут отличаться от других систем" at bounding box center [555, 118] width 1109 height 37
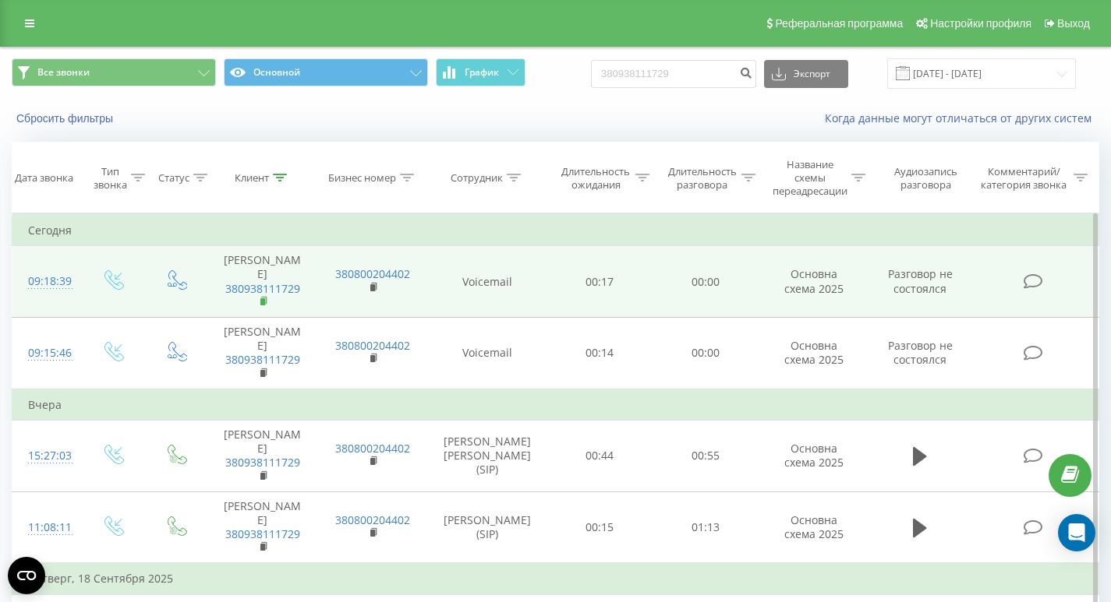
click at [260, 296] on icon at bounding box center [264, 301] width 9 height 11
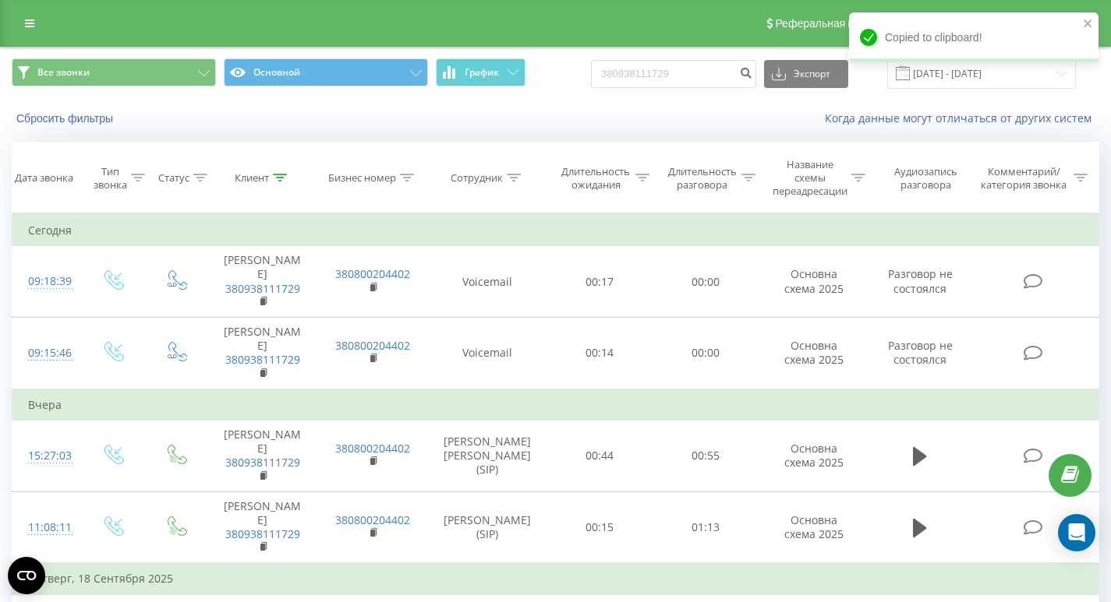
click at [203, 132] on div "Сбросить фильтры Когда данные могут отличаться от других систем" at bounding box center [555, 118] width 1109 height 37
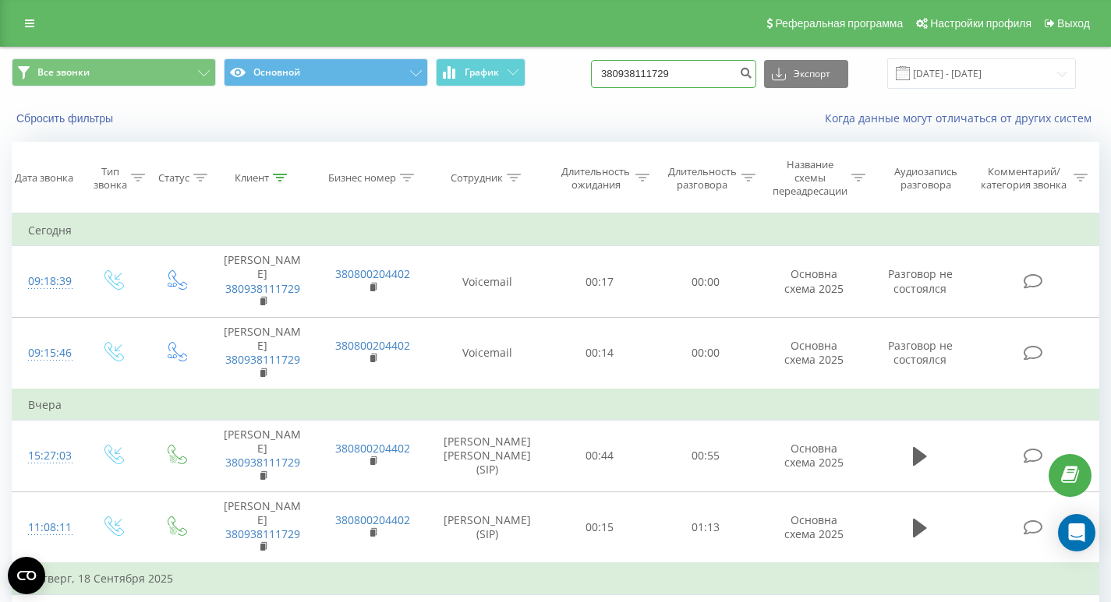
click at [717, 76] on input "380938111729" at bounding box center [673, 74] width 165 height 28
paste input "380669240083"
type input "380669240083"
click at [750, 78] on button "submit" at bounding box center [745, 74] width 21 height 28
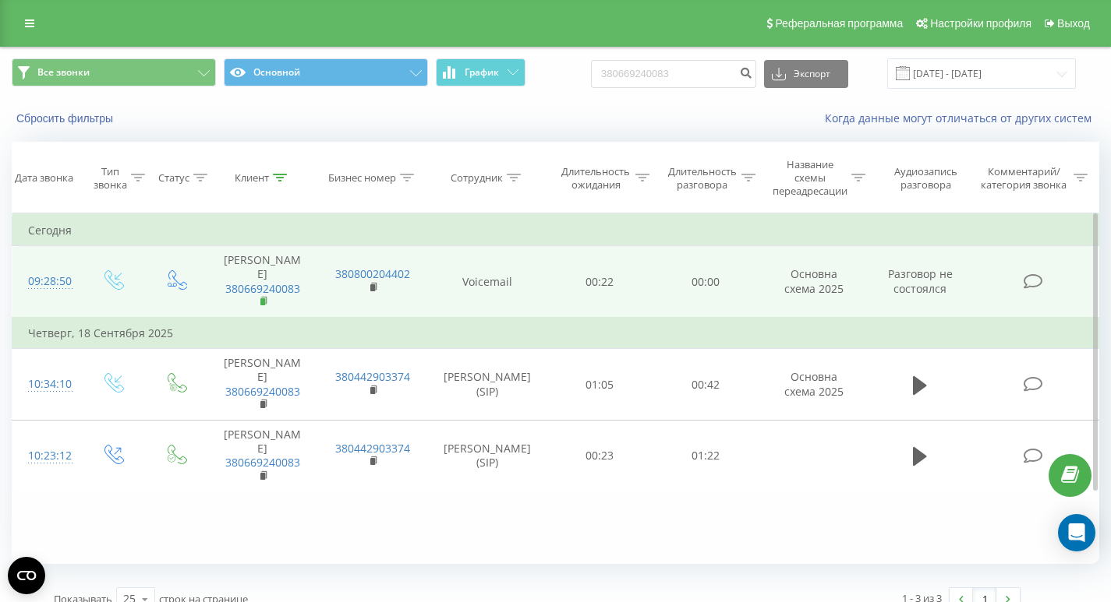
click at [262, 299] on rect at bounding box center [262, 301] width 5 height 7
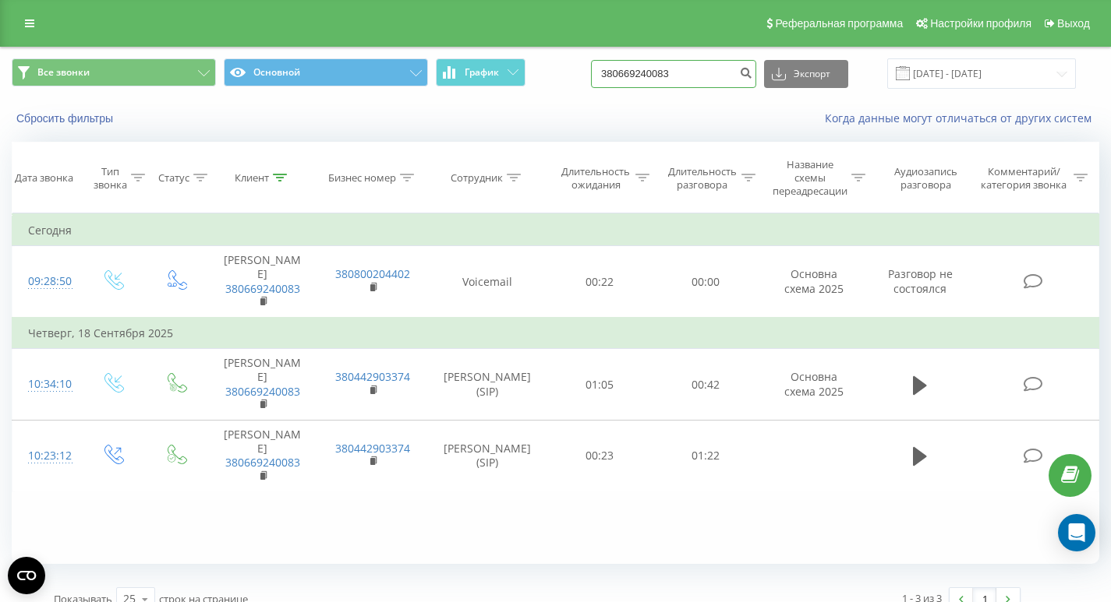
click at [729, 85] on input "380669240083" at bounding box center [673, 74] width 165 height 28
paste input "380672243986"
drag, startPoint x: 750, startPoint y: 74, endPoint x: 590, endPoint y: 87, distance: 160.3
click at [590, 87] on div "Все звонки Основной График 380669240083380672243986 Экспорт .csv .xls .xlsx 20.…" at bounding box center [555, 73] width 1087 height 30
paste input
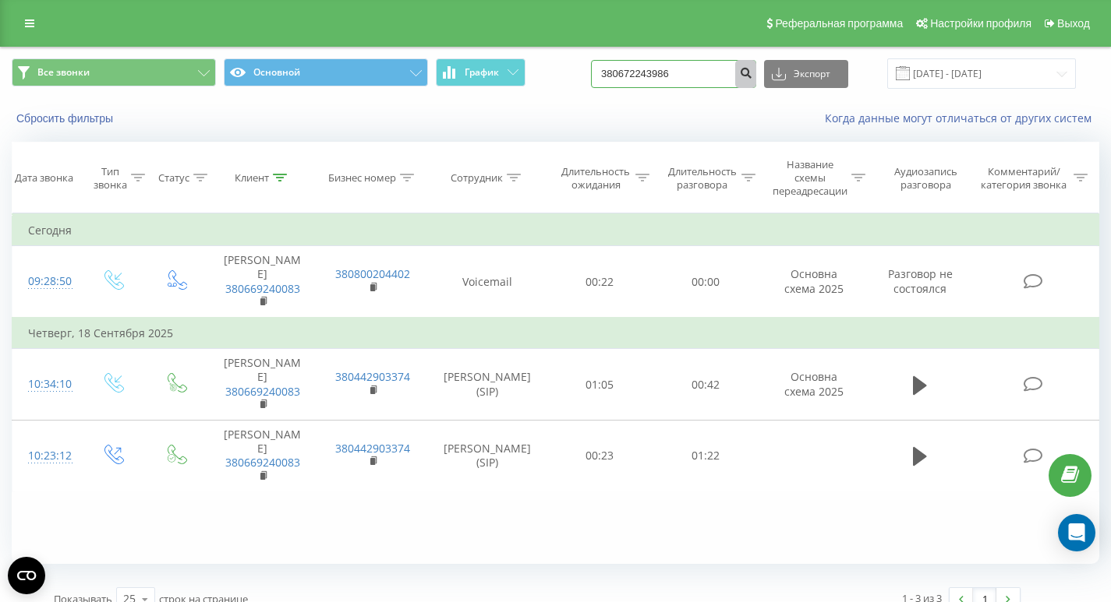
type input "380672243986"
click at [752, 67] on icon "submit" at bounding box center [745, 70] width 13 height 9
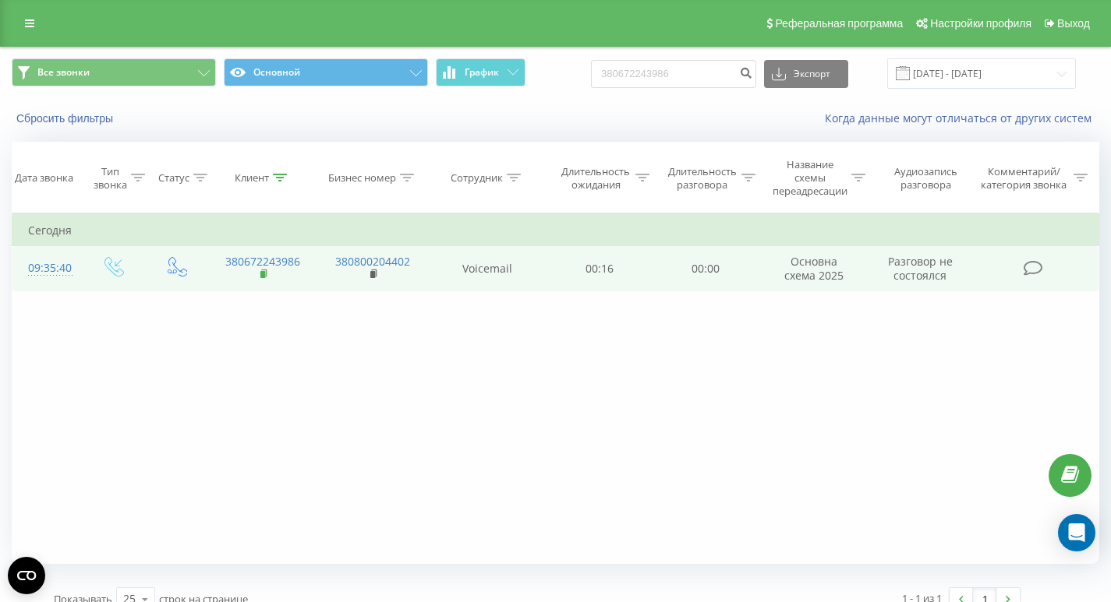
click at [261, 270] on icon at bounding box center [264, 274] width 9 height 11
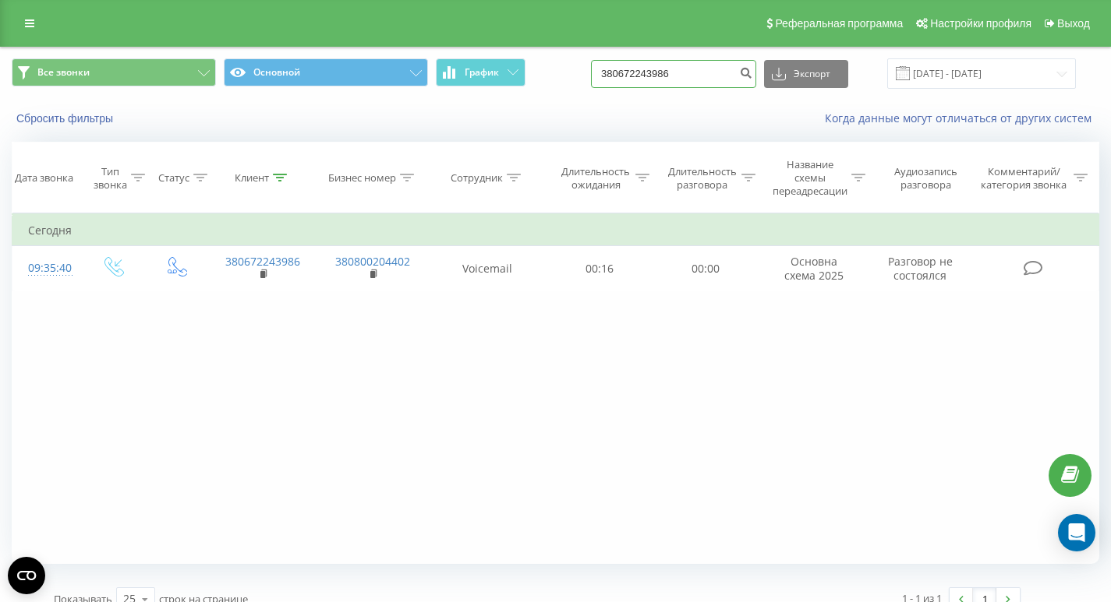
click at [712, 66] on input "380672243986" at bounding box center [673, 74] width 165 height 28
paste input "380971252441"
type input "380971252441"
click at [752, 67] on icon "submit" at bounding box center [745, 70] width 13 height 9
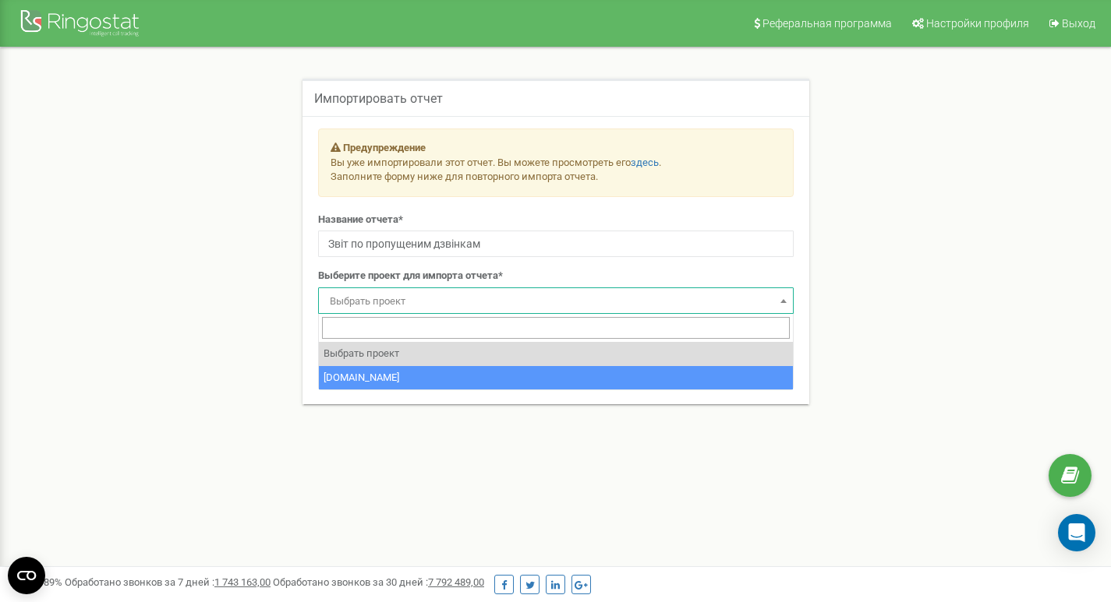
select select "42693"
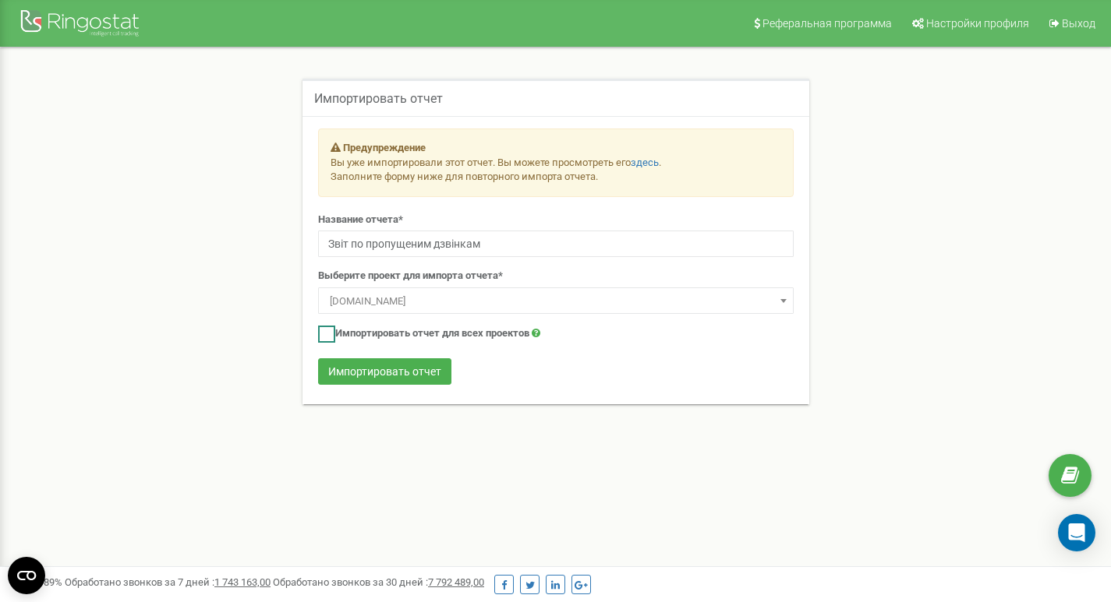
click at [403, 336] on label "Импортировать отчет для всех проектов" at bounding box center [429, 334] width 222 height 17
checkbox input "true"
click at [403, 366] on button "Импортировать отчет" at bounding box center [384, 371] width 133 height 26
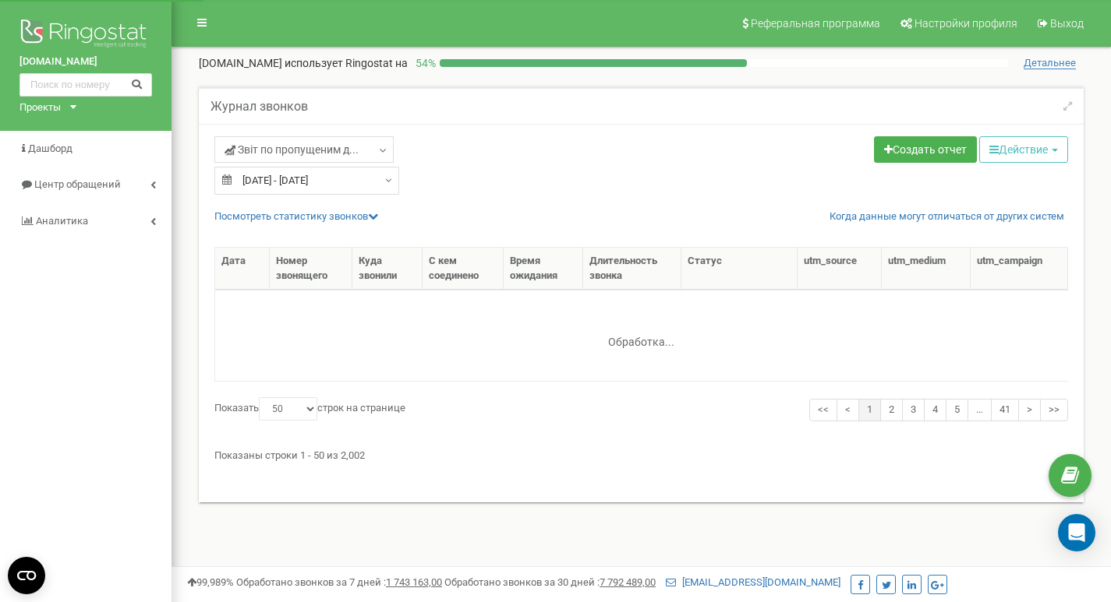
select select "50"
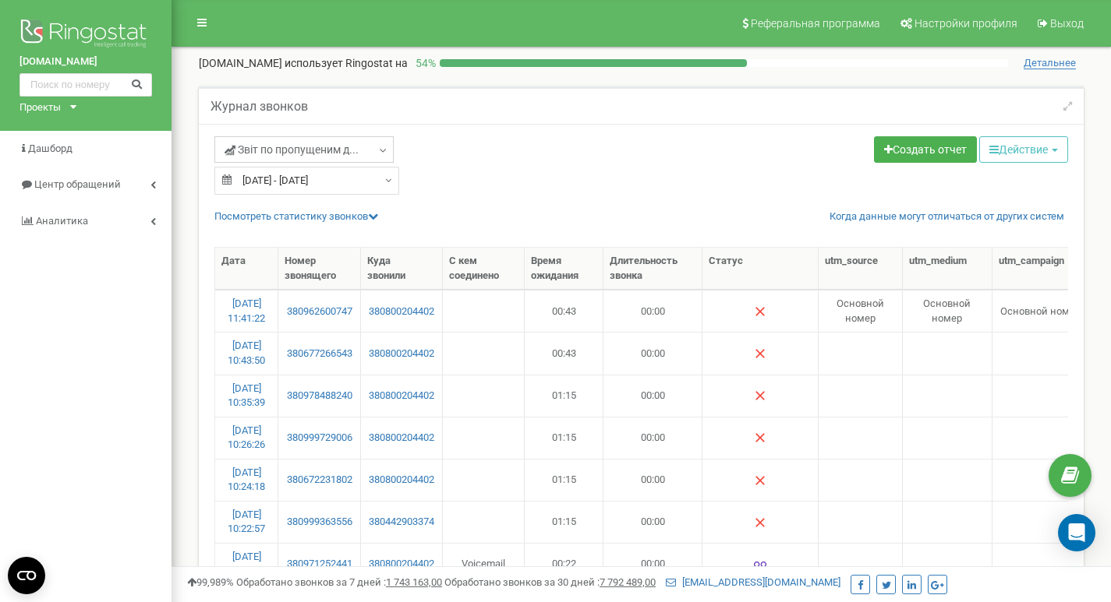
scroll to position [139, 0]
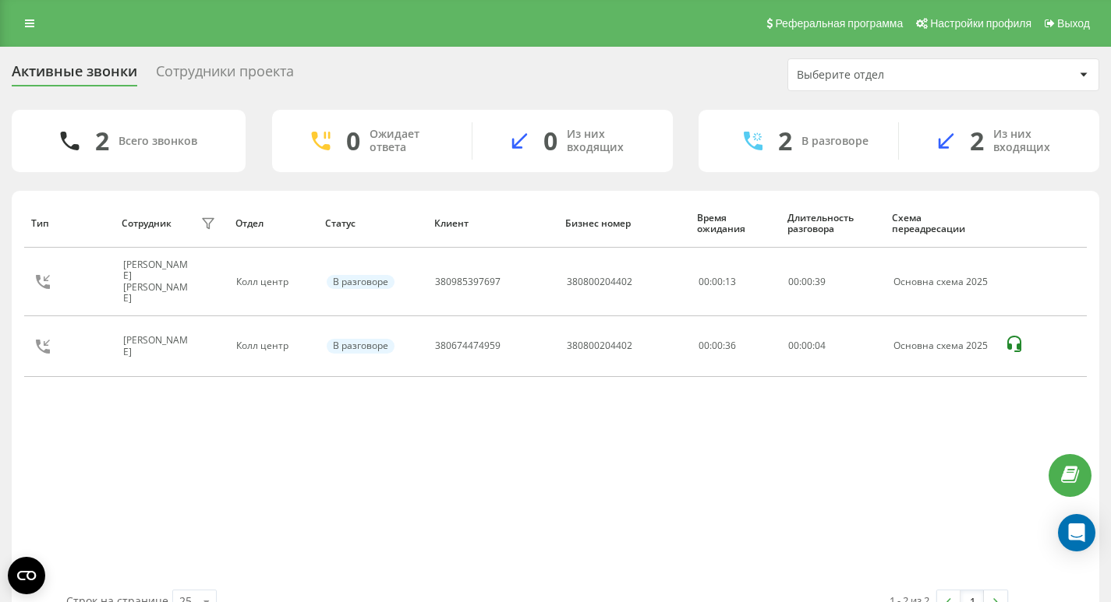
click at [190, 422] on div "Тип Сотрудник фильтра Отдел Статус Клиент Бизнес номер Время ожидания Длительно…" at bounding box center [555, 394] width 1062 height 391
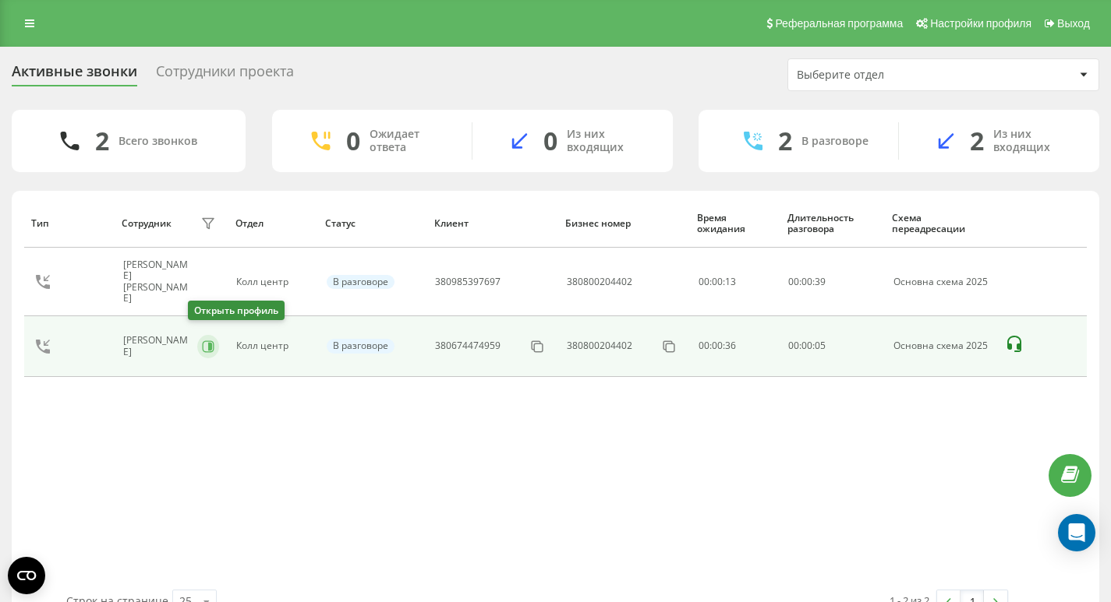
click at [202, 341] on icon at bounding box center [208, 347] width 12 height 12
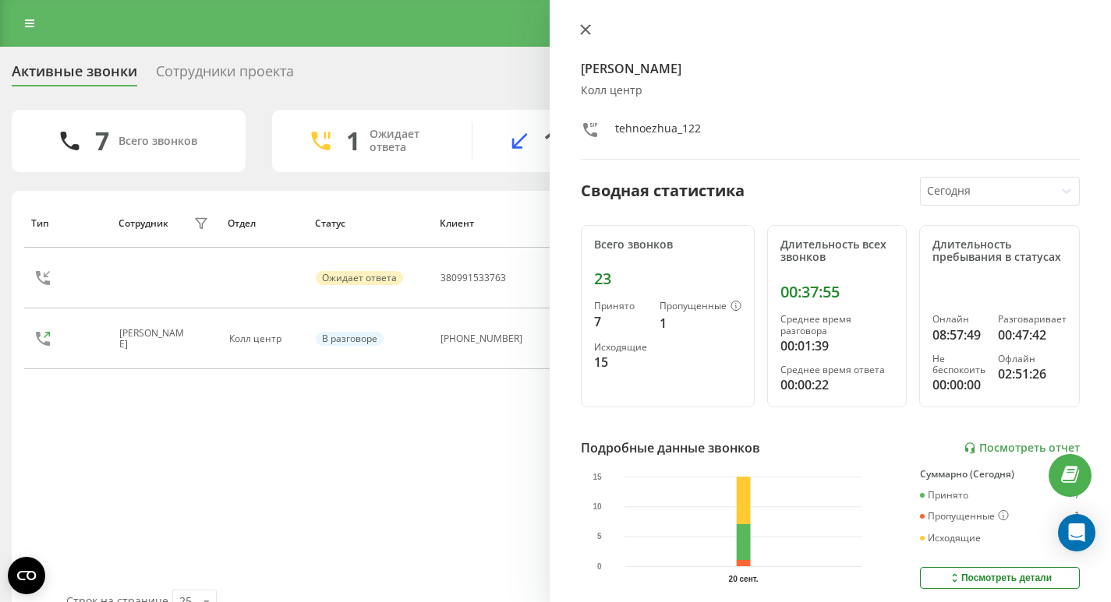
click at [583, 33] on icon at bounding box center [585, 29] width 9 height 9
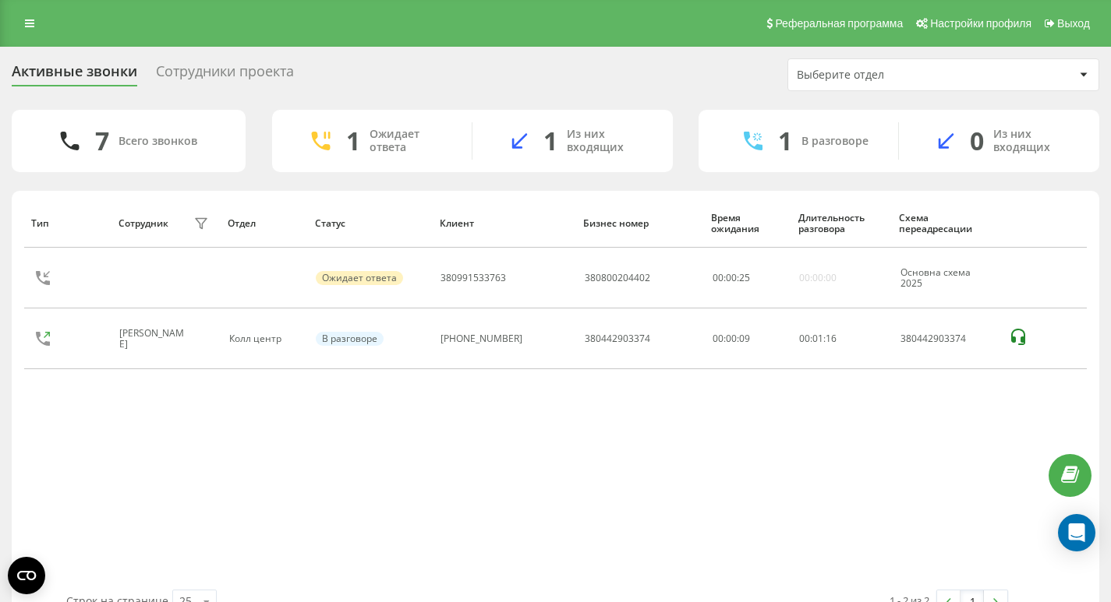
click at [182, 63] on div "Сотрудники проекта" at bounding box center [225, 75] width 138 height 24
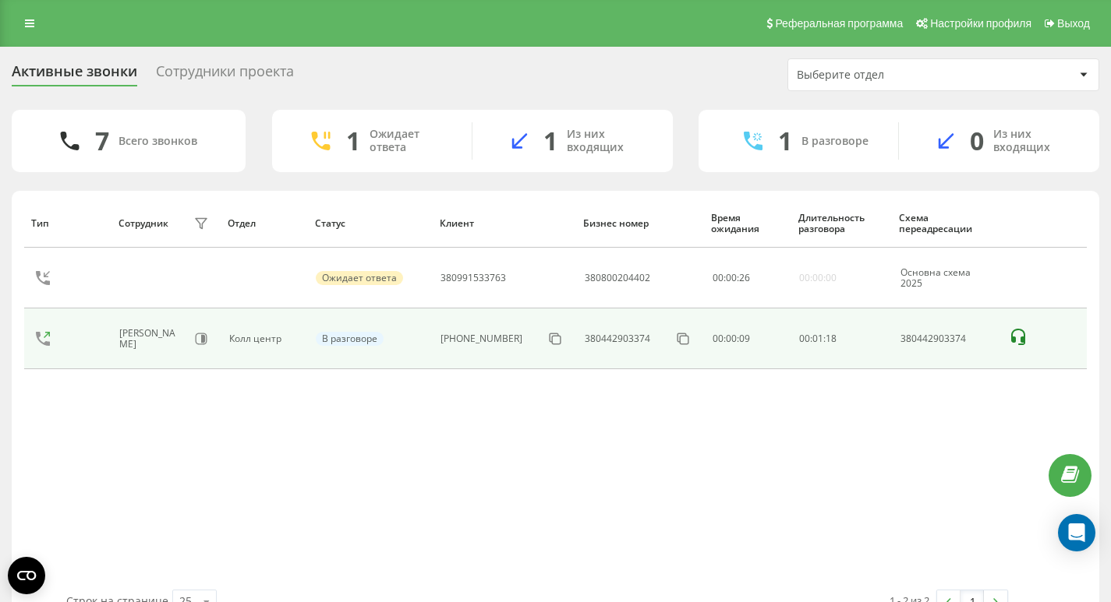
click at [187, 346] on div "Евгения Шпеко" at bounding box center [153, 339] width 68 height 23
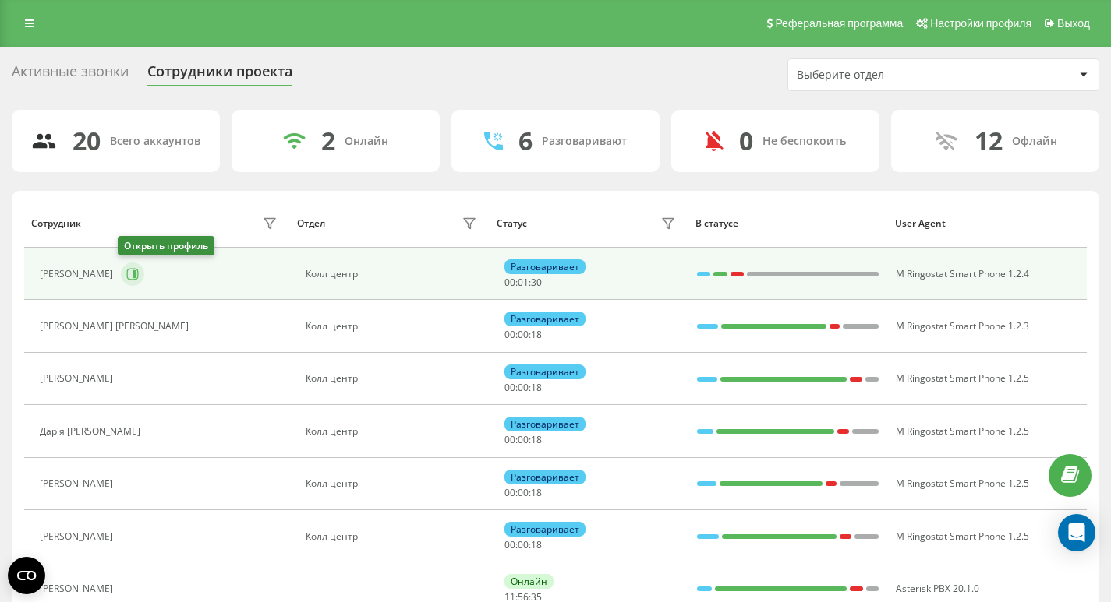
click at [137, 280] on button at bounding box center [132, 274] width 23 height 23
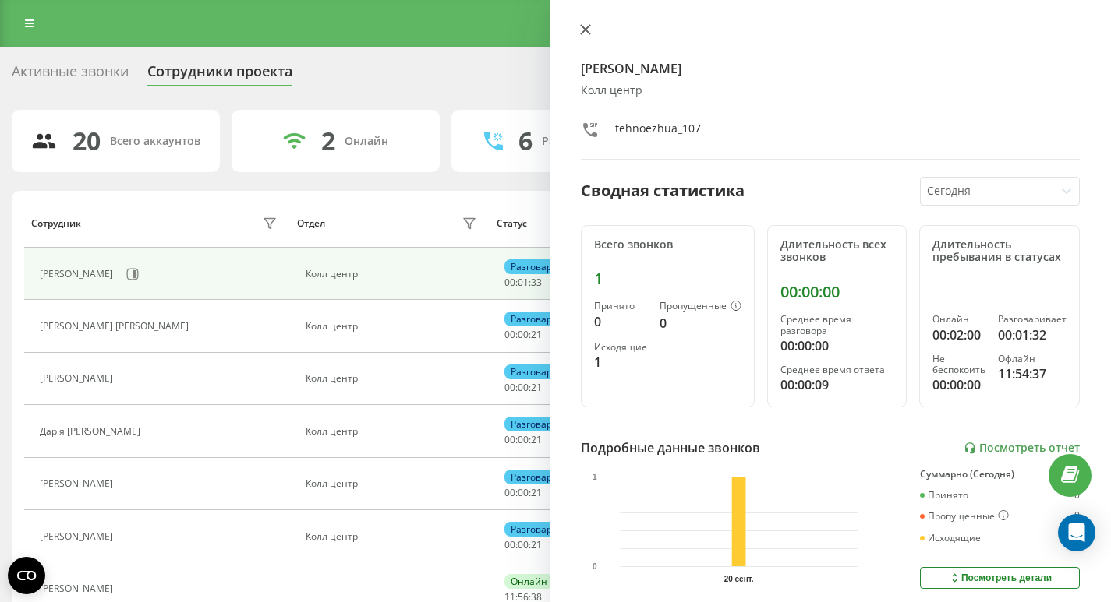
click at [592, 27] on button at bounding box center [585, 30] width 20 height 15
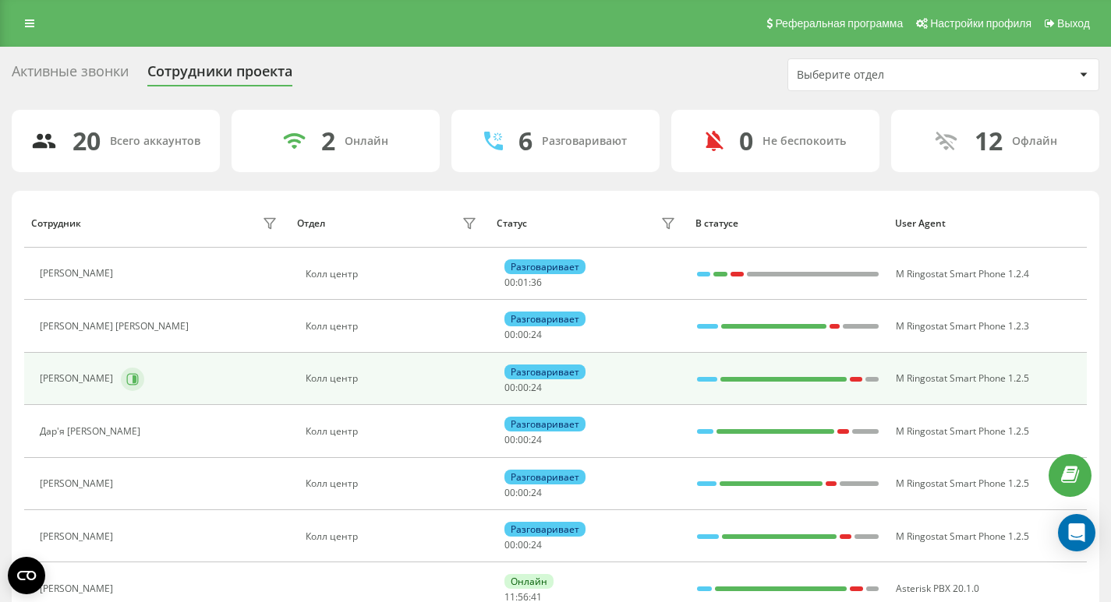
click at [139, 385] on icon at bounding box center [133, 379] width 12 height 12
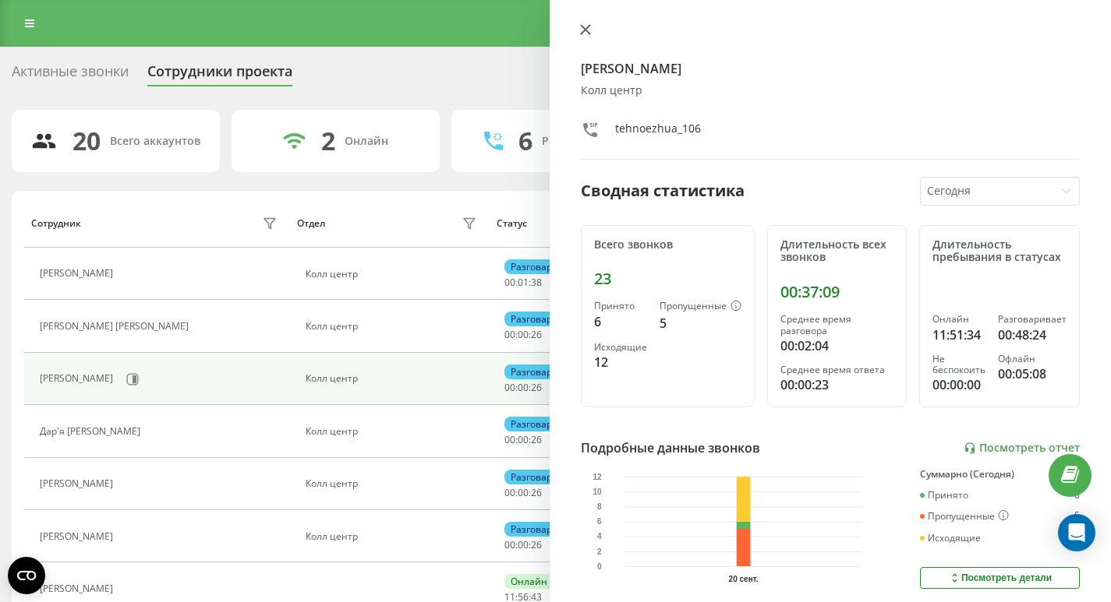
click at [584, 28] on icon at bounding box center [585, 29] width 9 height 9
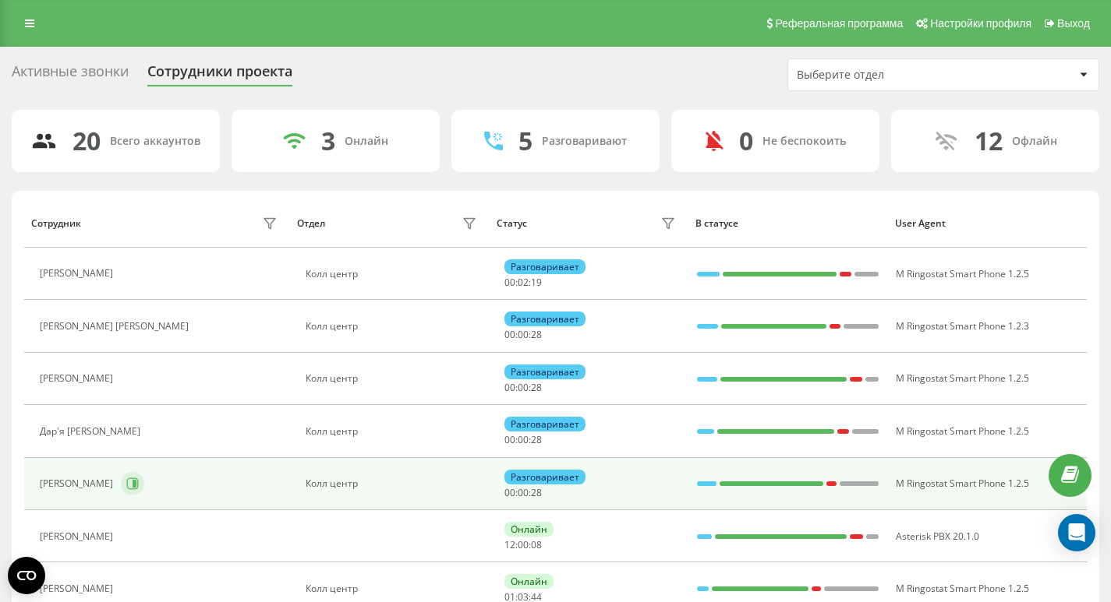
click at [132, 486] on icon at bounding box center [134, 484] width 4 height 8
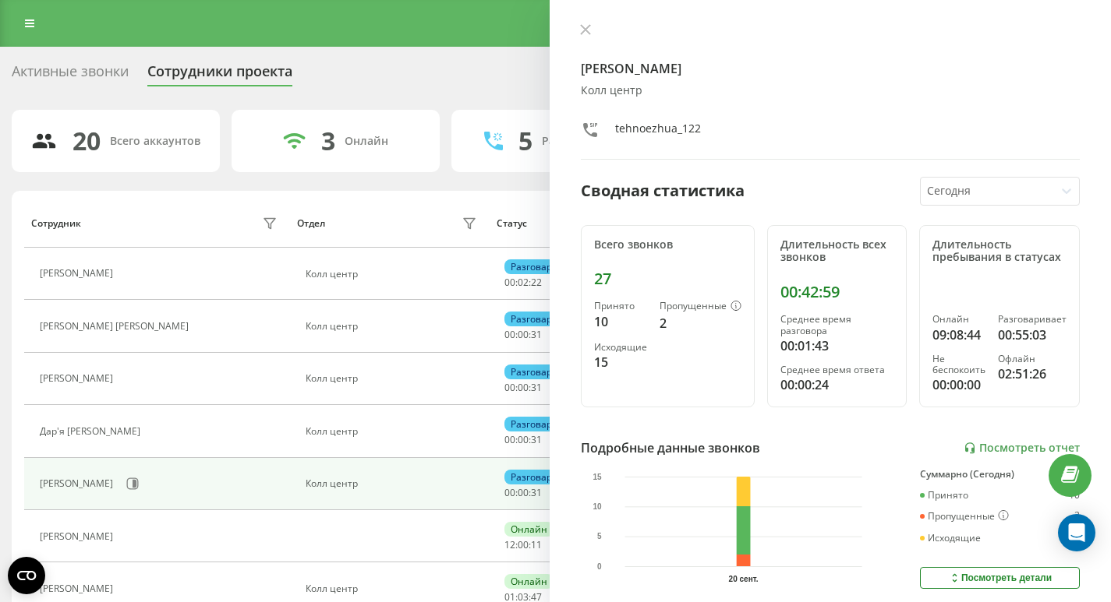
click at [112, 83] on div "Активные звонки" at bounding box center [70, 75] width 117 height 24
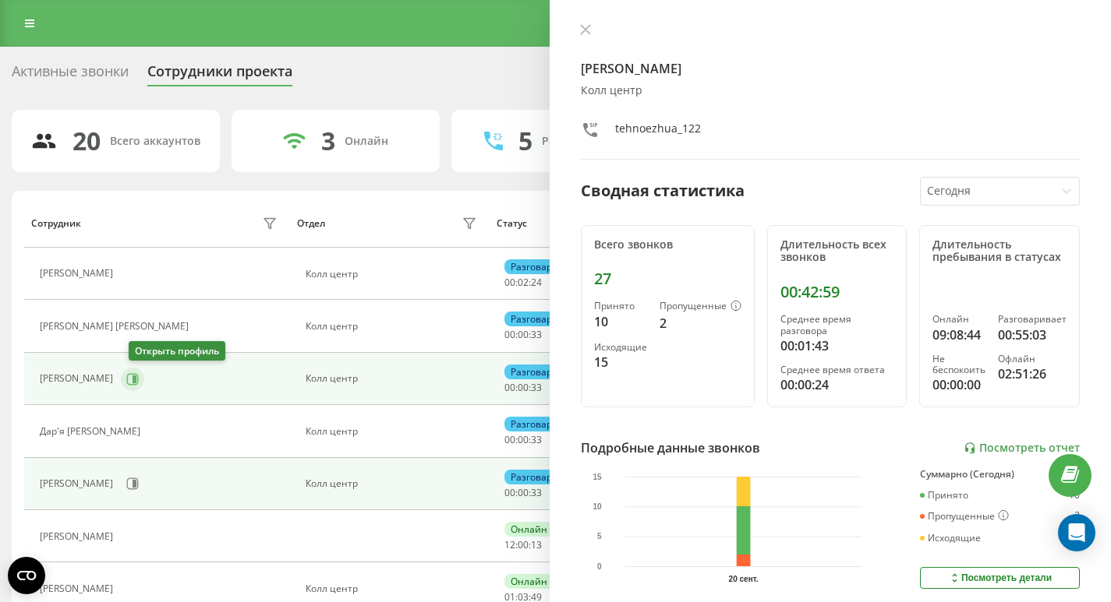
click at [139, 383] on icon at bounding box center [132, 379] width 12 height 12
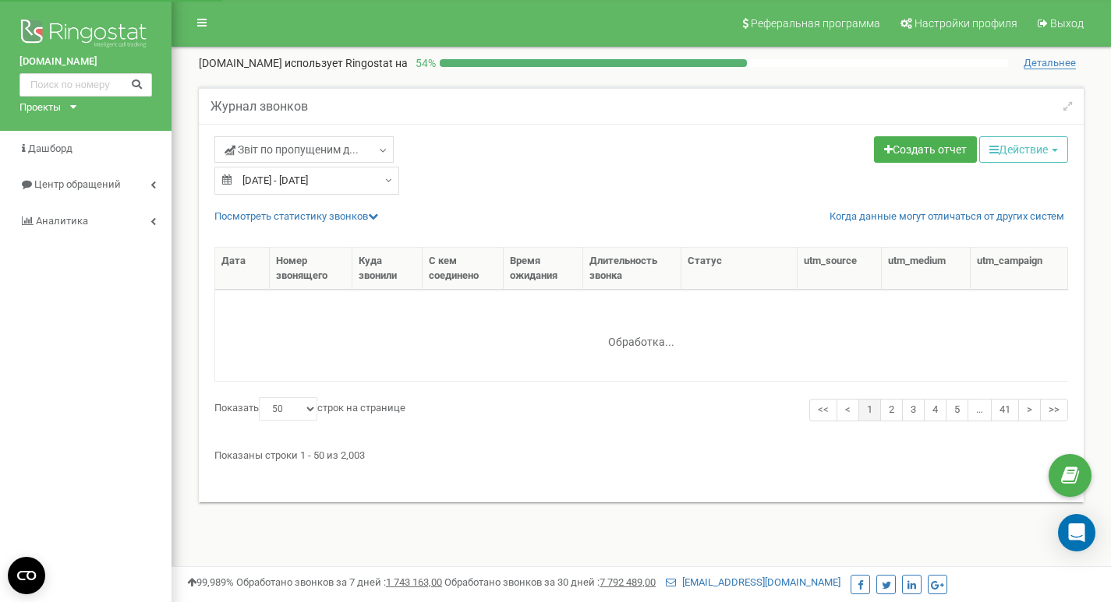
select select "50"
